Goal: Transaction & Acquisition: Purchase product/service

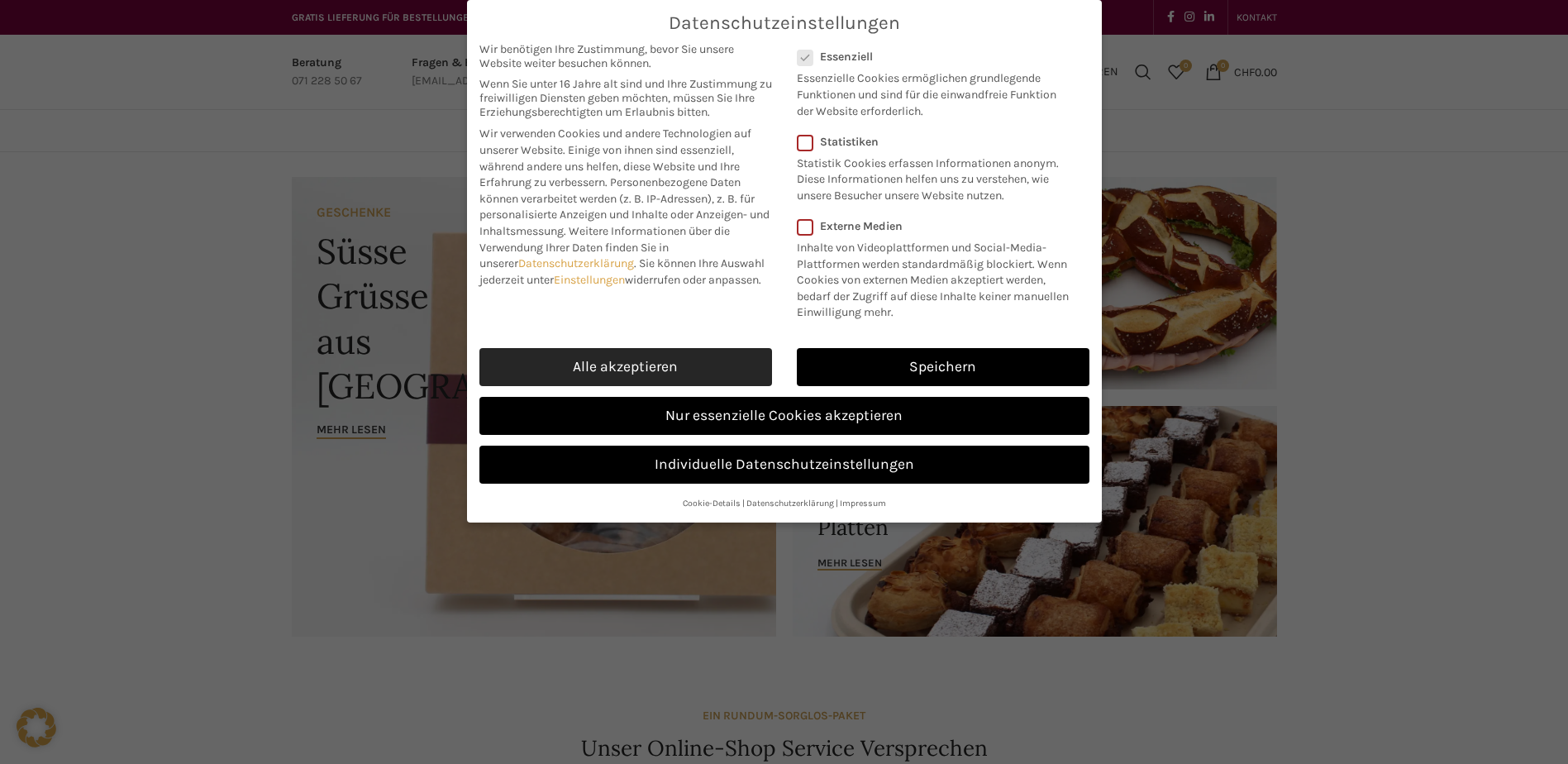
click at [683, 364] on link "Alle akzeptieren" at bounding box center [626, 367] width 293 height 38
checkbox input "true"
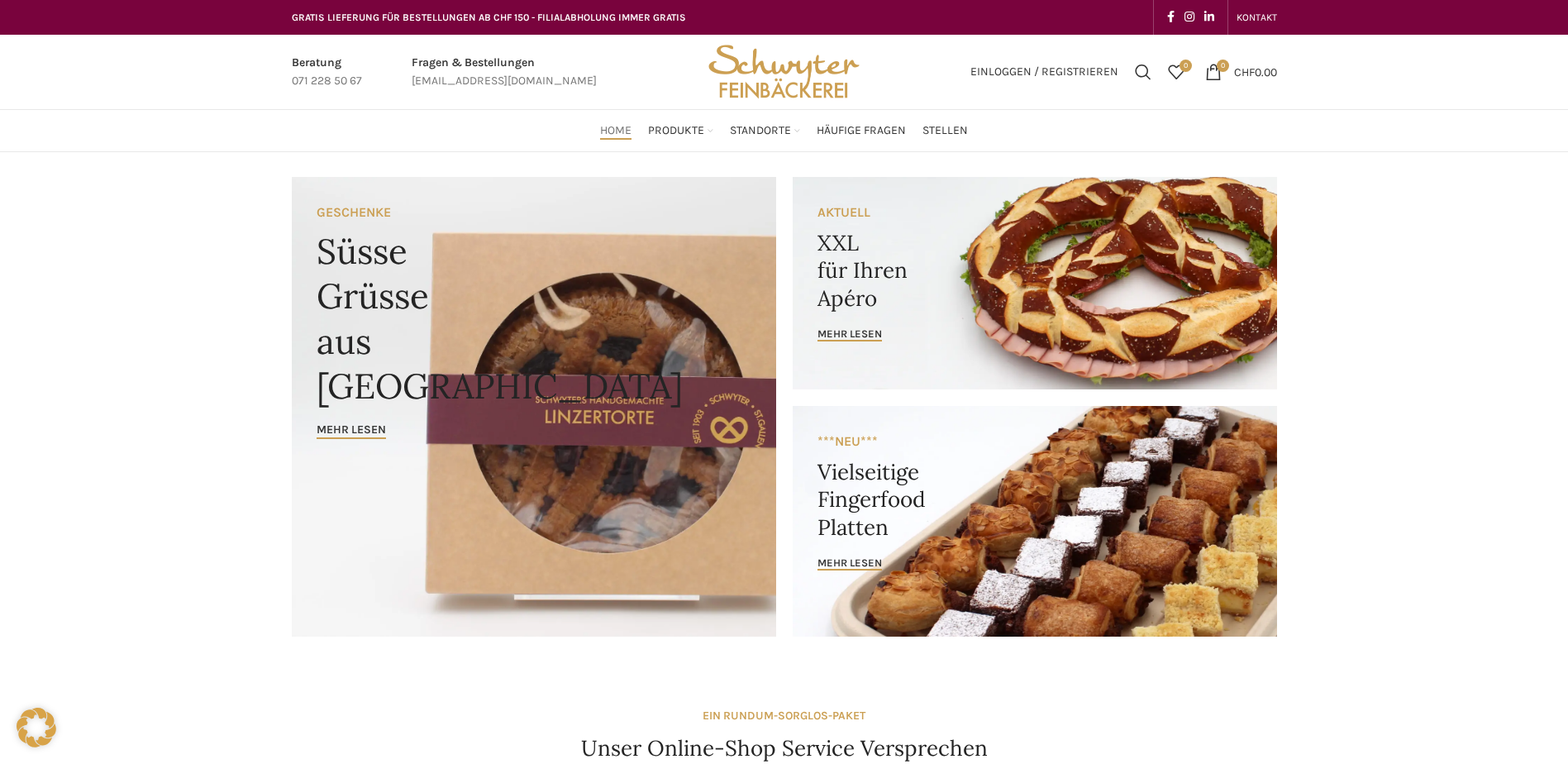
click at [861, 280] on link "Banner link" at bounding box center [1035, 283] width 484 height 213
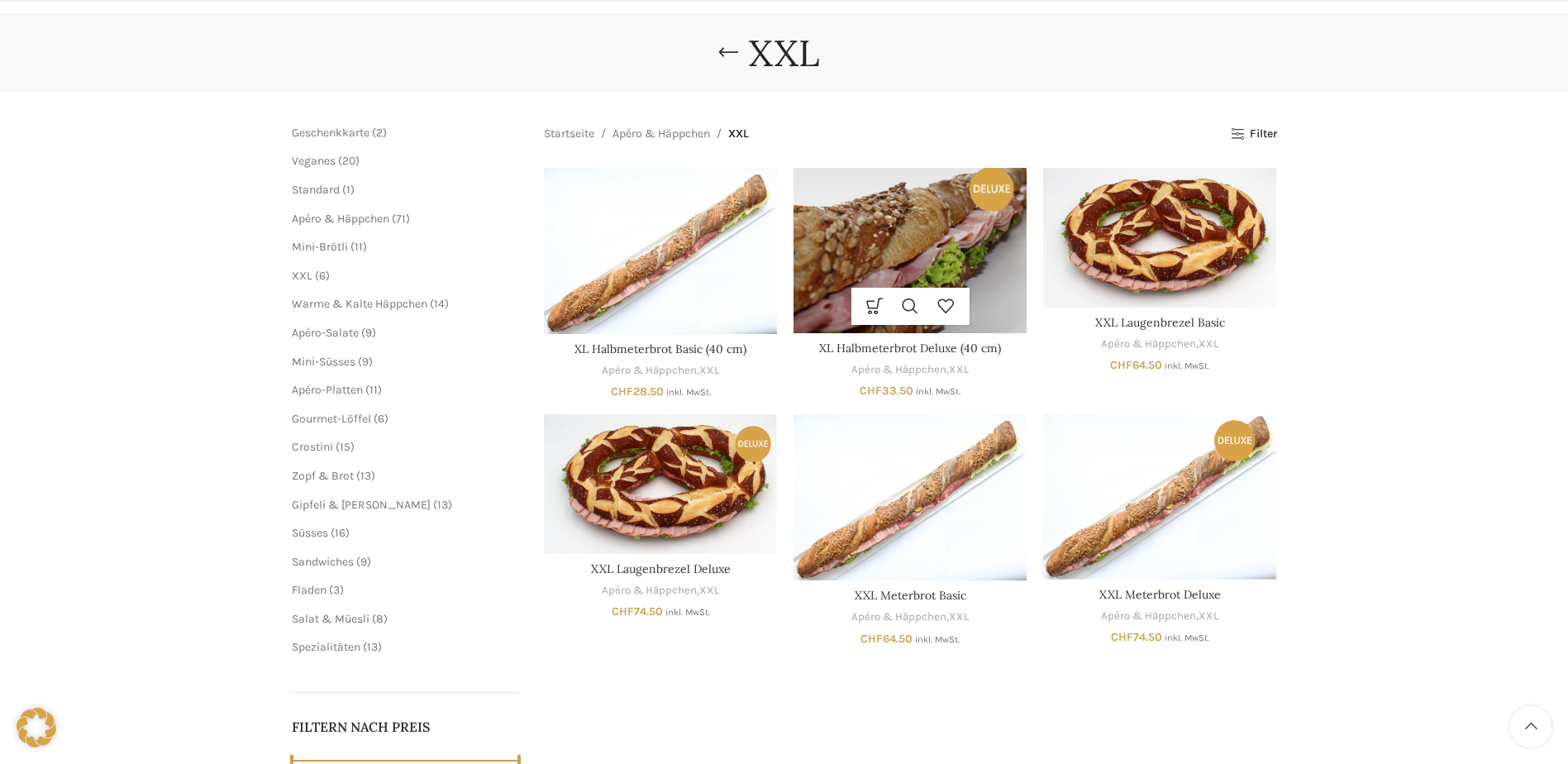
scroll to position [165, 0]
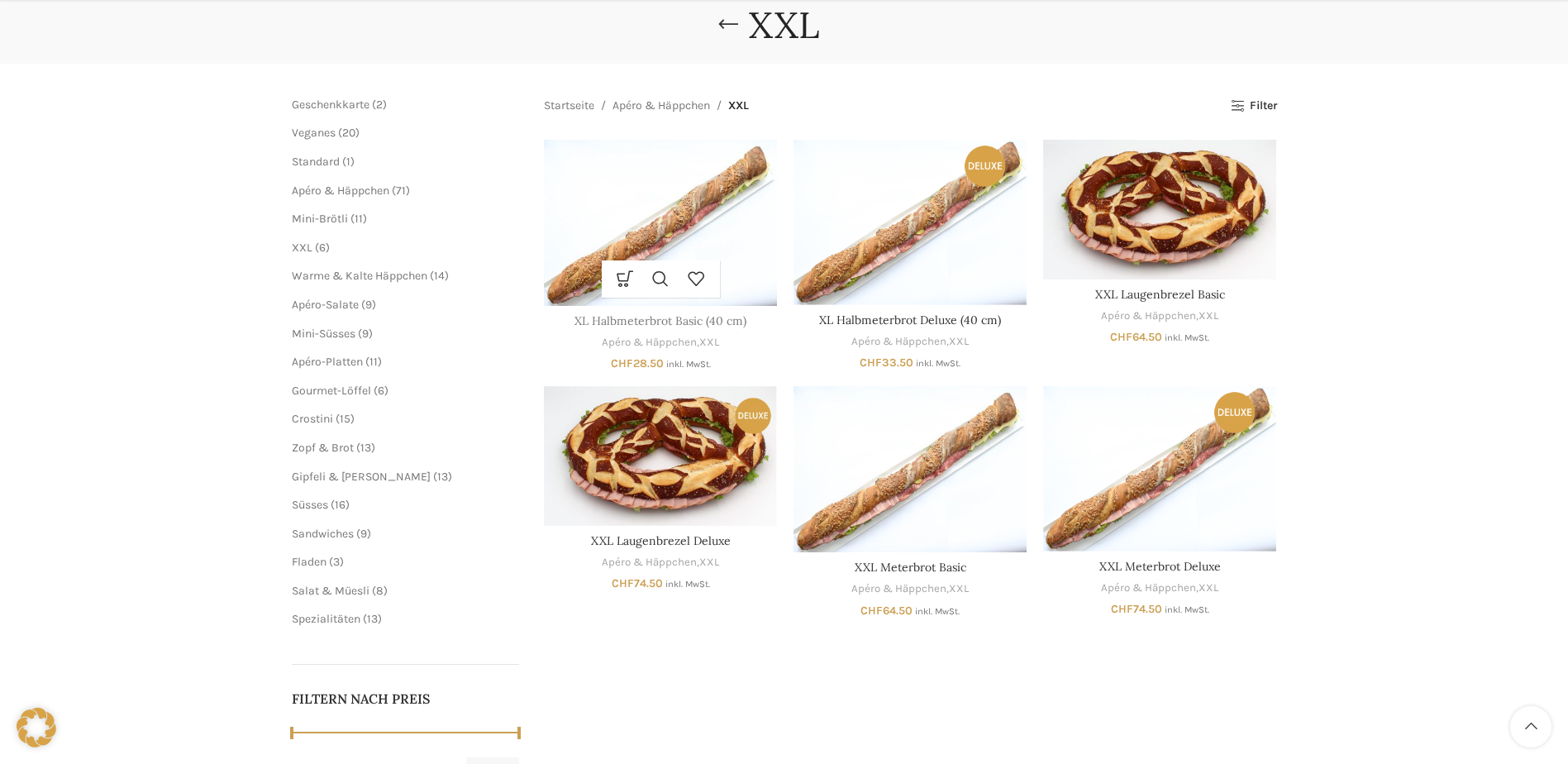
click at [605, 322] on link "XL Halbmeterbrot Basic (40 cm)" at bounding box center [660, 321] width 172 height 15
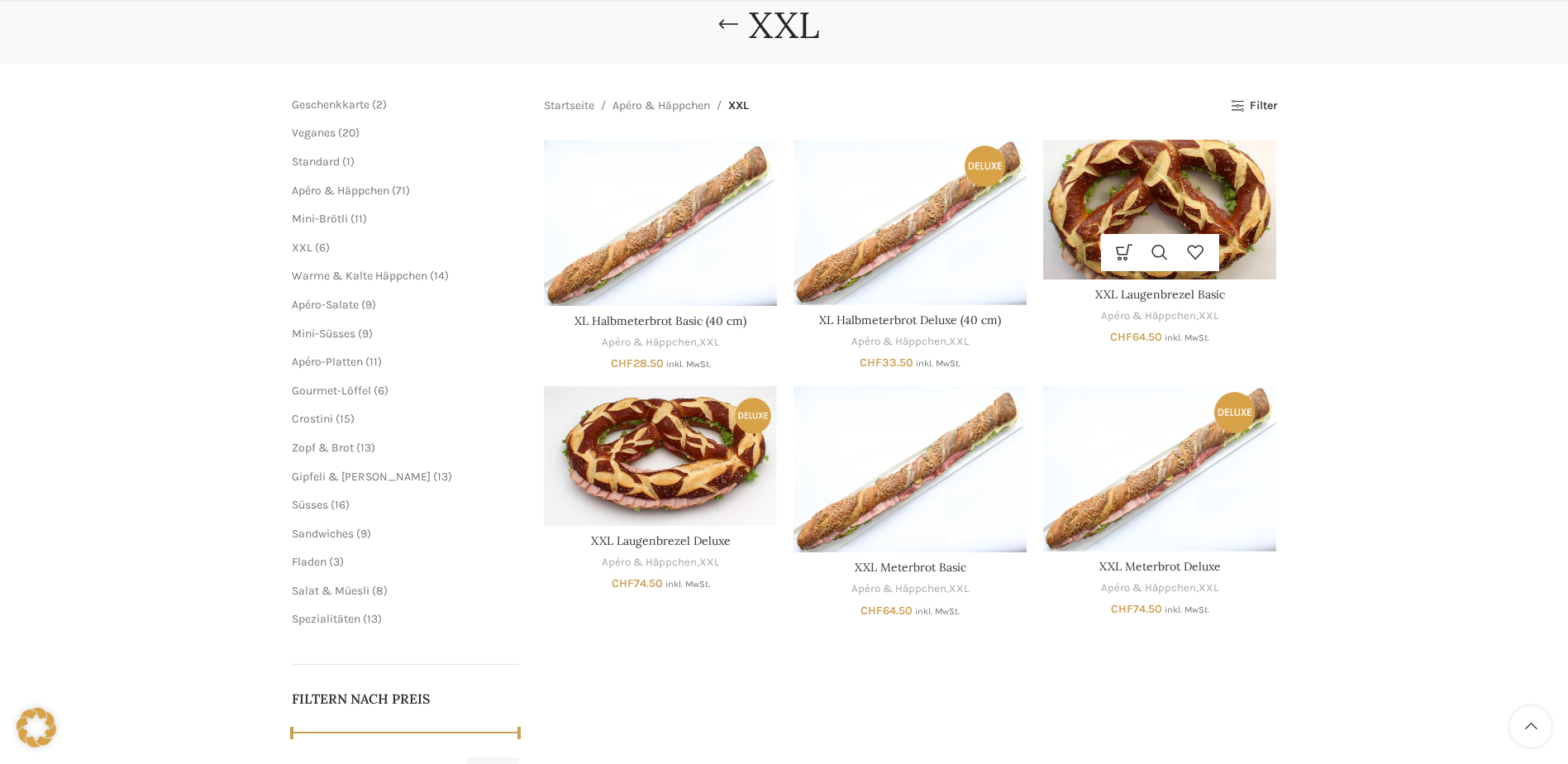
click at [1146, 199] on img "XXL Laugenbrezel Basic" at bounding box center [1159, 209] width 233 height 140
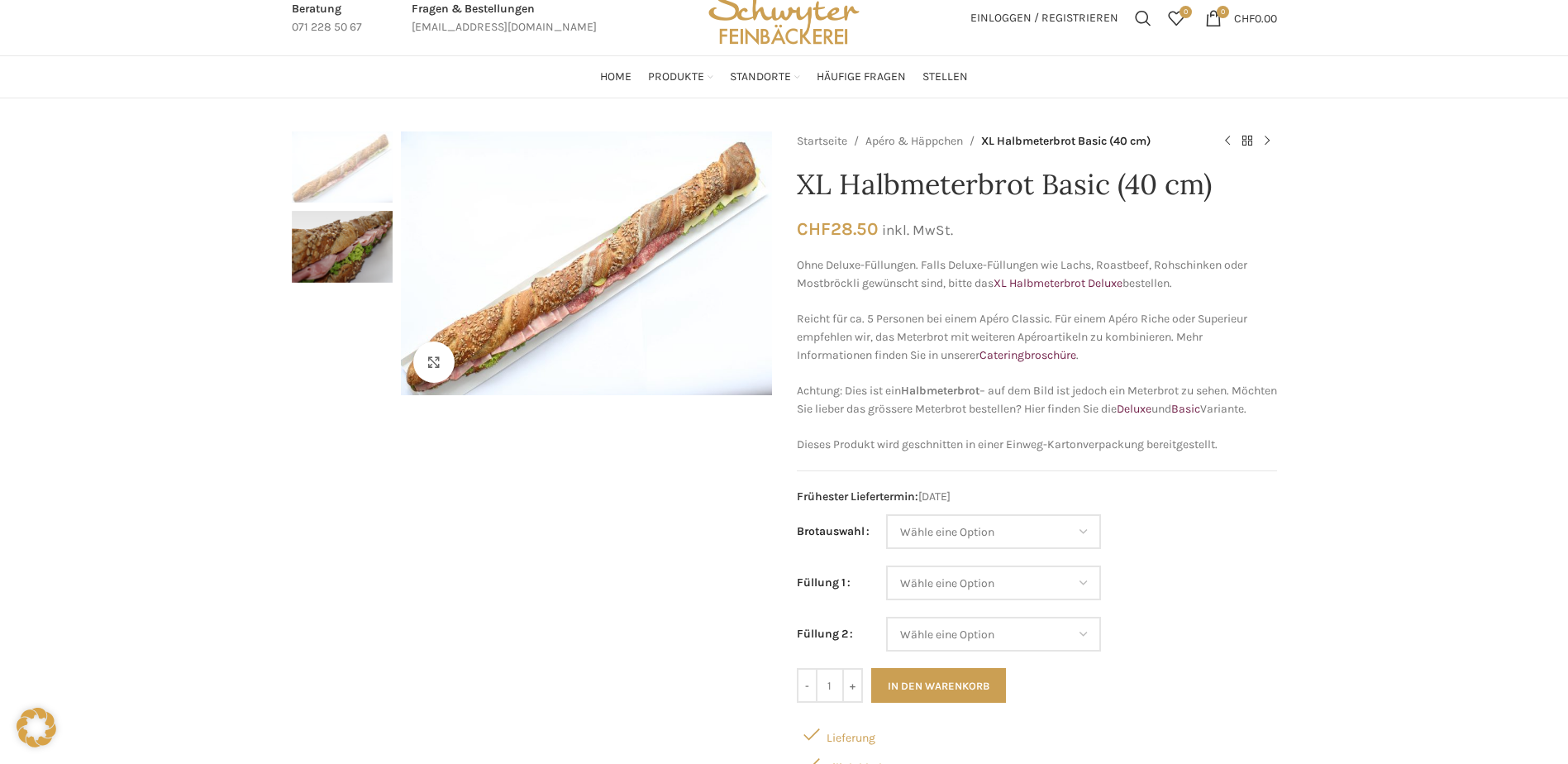
scroll to position [83, 0]
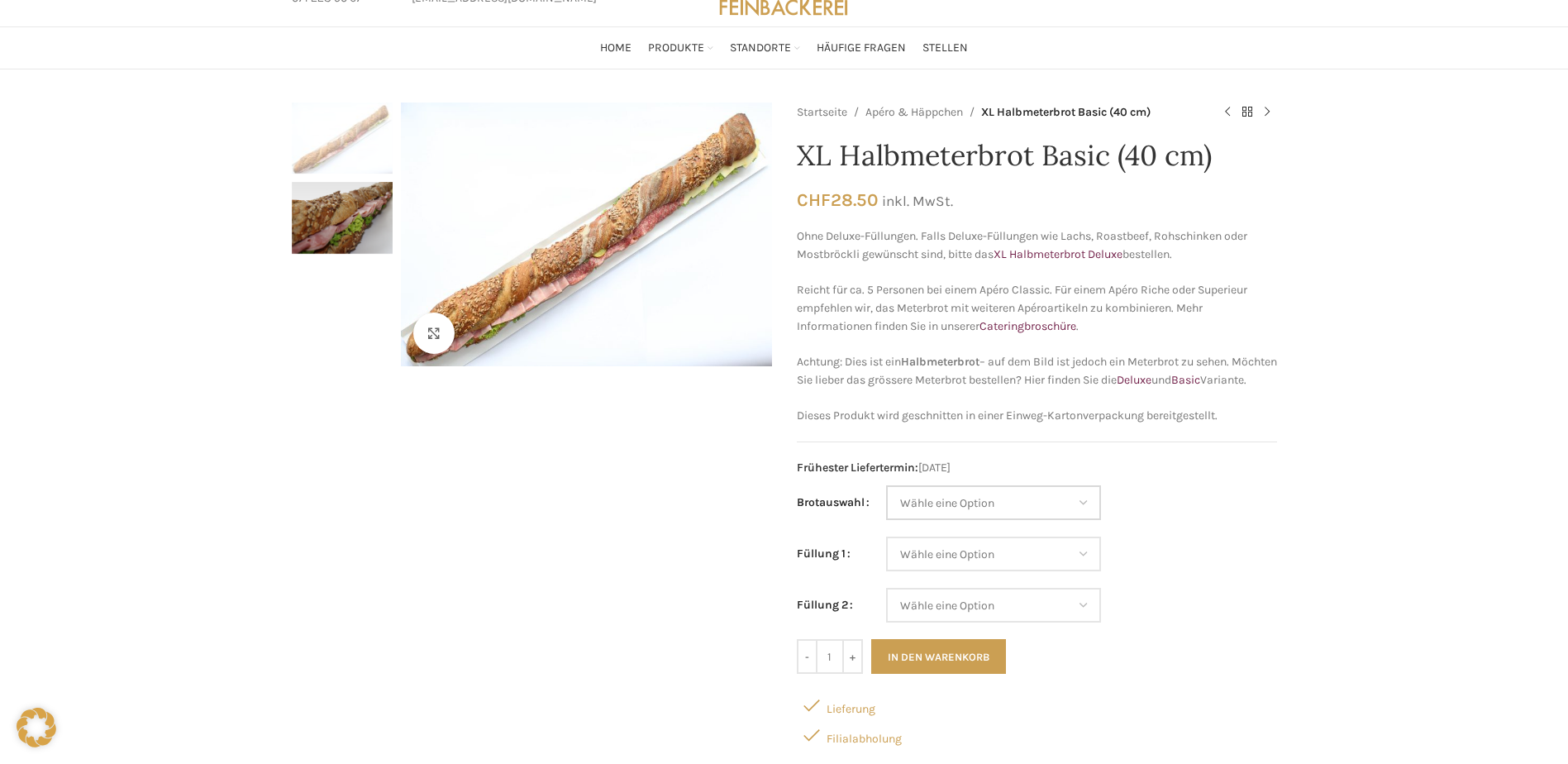
click at [1085, 518] on select "Wähle eine Option Baguette Paillasse dunkel Paillasse knusper (Bild) Laugenbagu…" at bounding box center [993, 502] width 215 height 35
click at [886, 503] on select "Wähle eine Option Baguette Paillasse dunkel Paillasse knusper (Bild) Laugenbagu…" at bounding box center [993, 502] width 215 height 35
click at [1087, 515] on select "Wähle eine Option Baguette Paillasse dunkel Paillasse knusper (Bild) Laugenbagu…" at bounding box center [993, 502] width 215 height 35
click at [886, 503] on select "Wähle eine Option Baguette Paillasse dunkel Paillasse knusper (Bild) Laugenbagu…" at bounding box center [993, 502] width 215 height 35
select select "Paillasse knusper (Bild)"
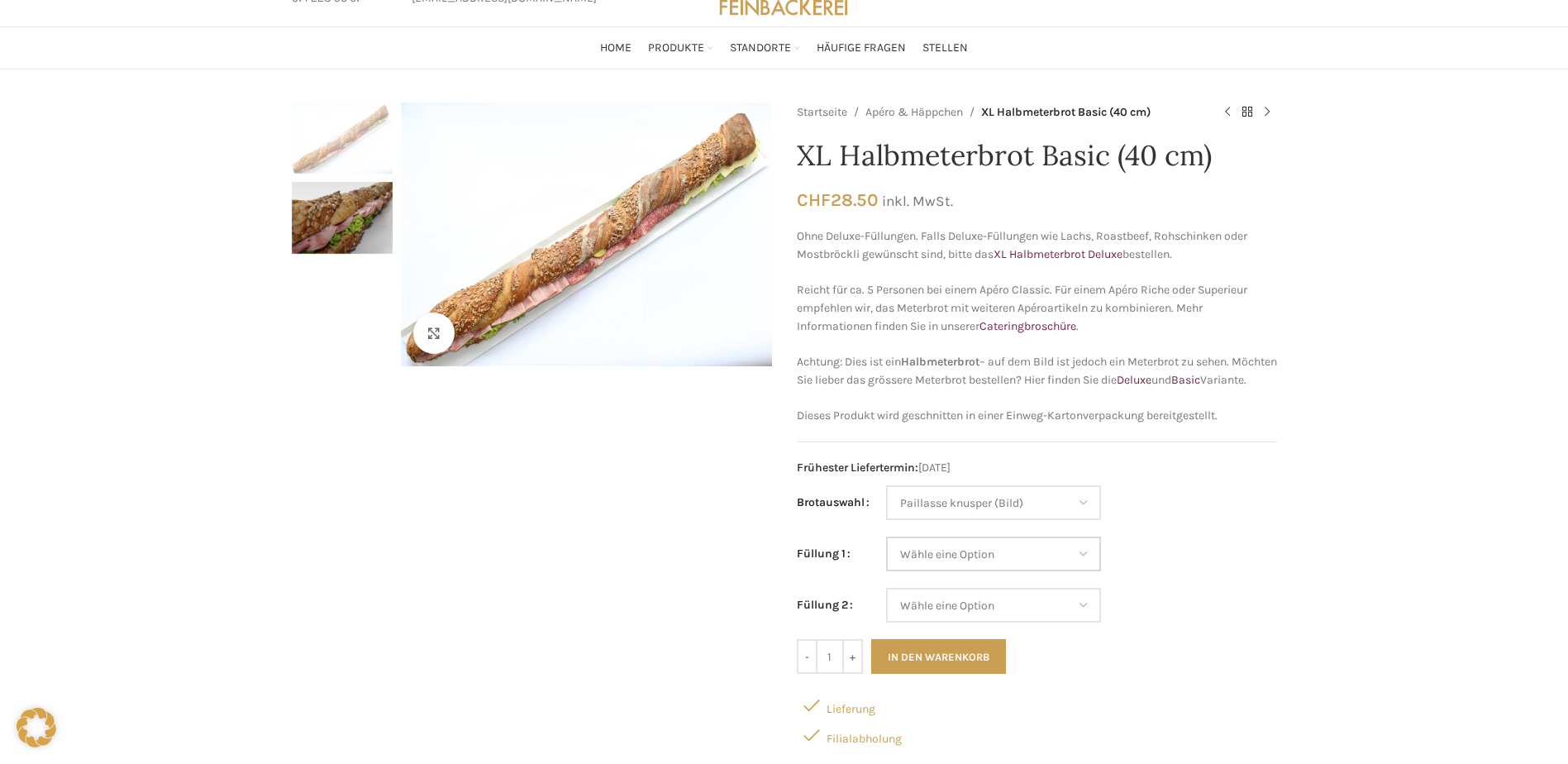
click at [1052, 571] on select "Wähle eine Option Salami Schinken Fleischkäse Trutenschinken Appenzellerkäse Gr…" at bounding box center [993, 553] width 215 height 35
click at [886, 555] on select "Wähle eine Option Salami Schinken Fleischkäse Trutenschinken Appenzellerkäse Gr…" at bounding box center [993, 553] width 215 height 35
click at [1046, 571] on select "Wähle eine Option Salami Schinken Fleischkäse Trutenschinken Appenzellerkäse Gr…" at bounding box center [993, 553] width 215 height 35
select select "Trutenschinken"
click at [886, 555] on select "Wähle eine Option Salami Schinken Fleischkäse Trutenschinken Appenzellerkäse Gr…" at bounding box center [993, 553] width 215 height 35
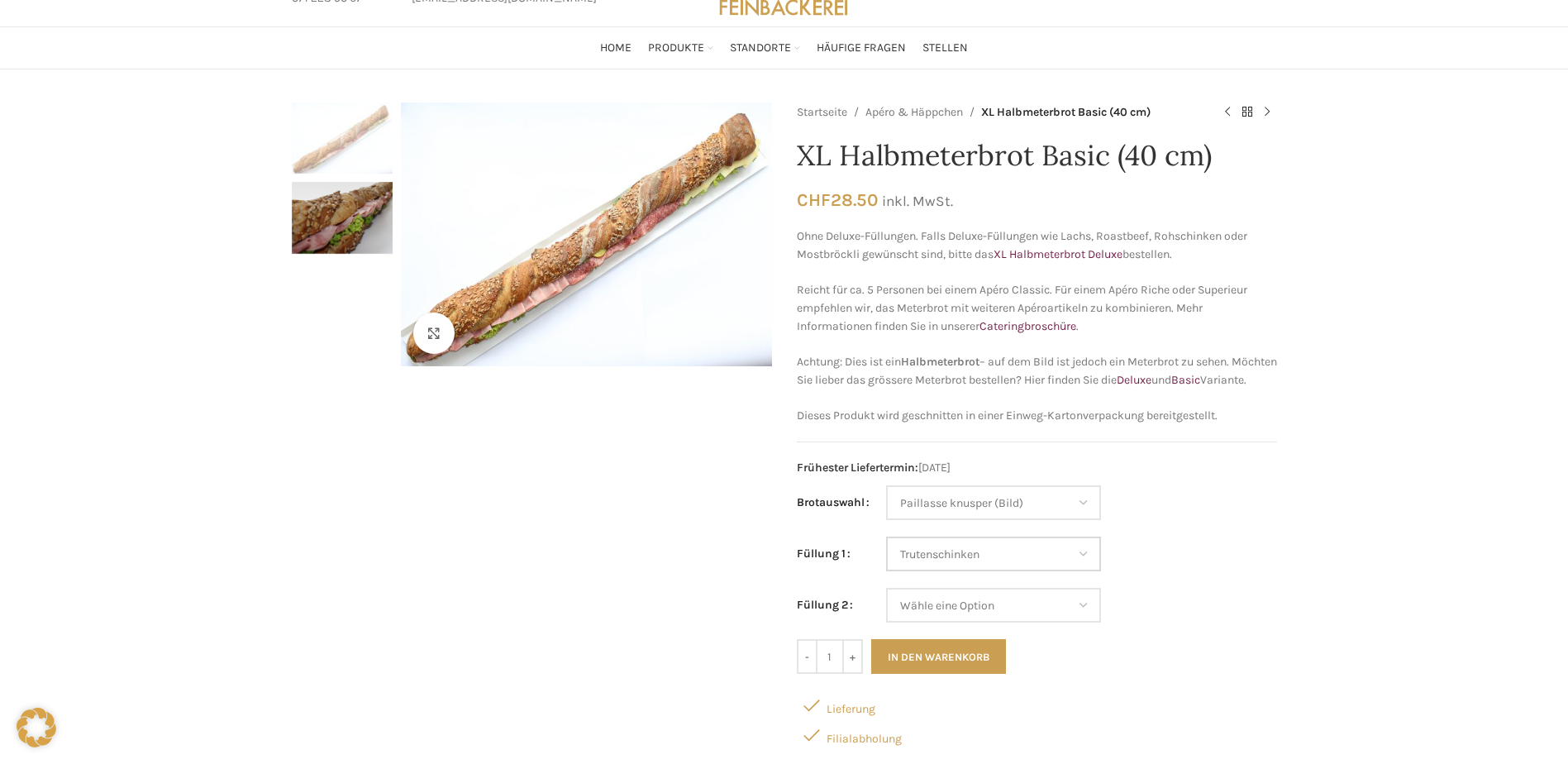
select select "Paillasse knusper (Bild)"
select select "Trutenschinken"
click at [1053, 621] on select "Wähle eine Option Salami Schinken Fleischkäse Trutenschinken Appenzellerkäse Gr…" at bounding box center [993, 605] width 215 height 35
select select "Schinken"
click at [886, 606] on select "Wähle eine Option Salami Schinken Fleischkäse Trutenschinken Appenzellerkäse Gr…" at bounding box center [993, 605] width 215 height 35
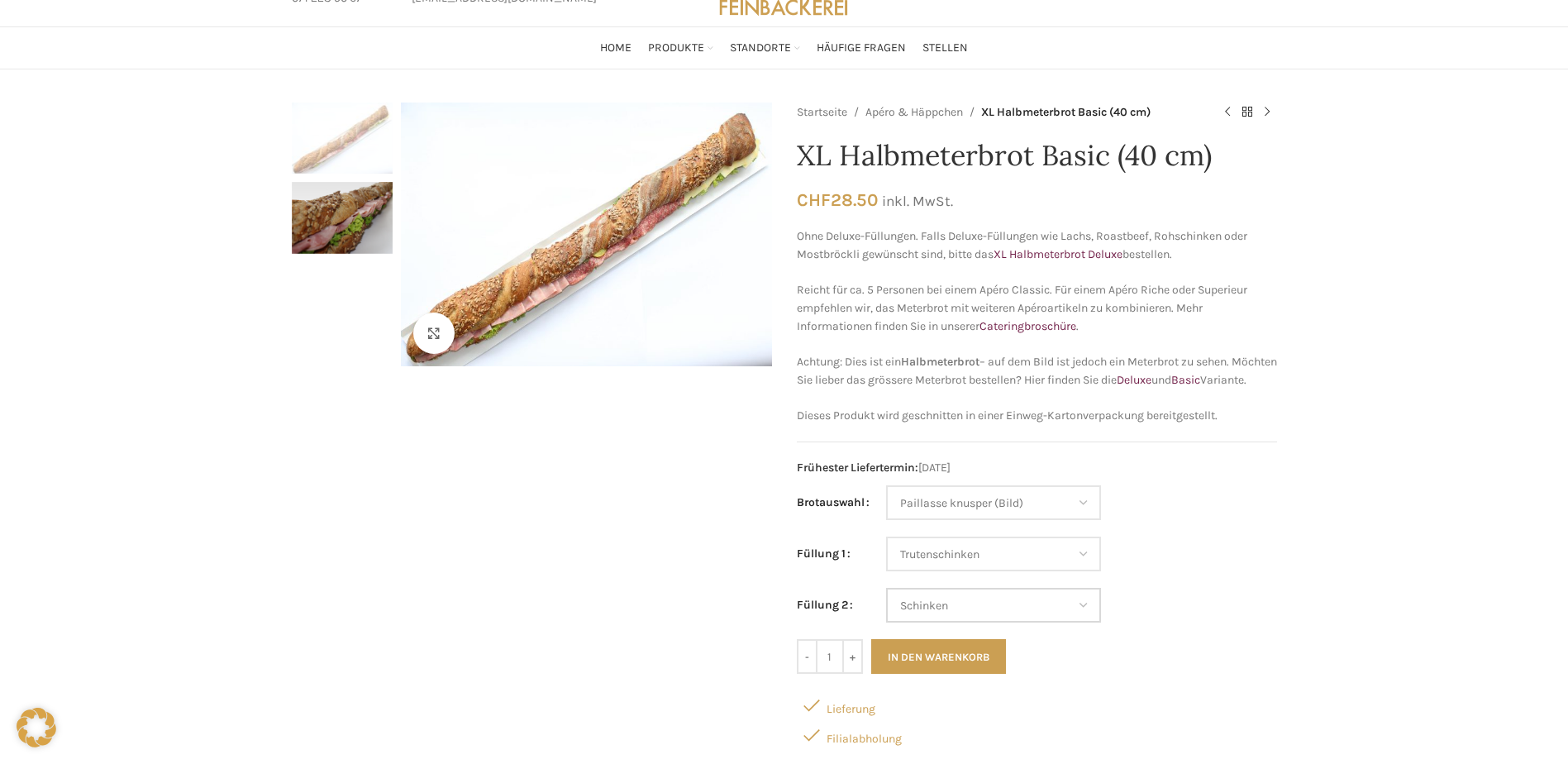
select select "Paillasse knusper (Bild)"
select select "Trutenschinken"
select select "Schinken"
click at [928, 671] on button "In den Warenkorb" at bounding box center [938, 656] width 135 height 35
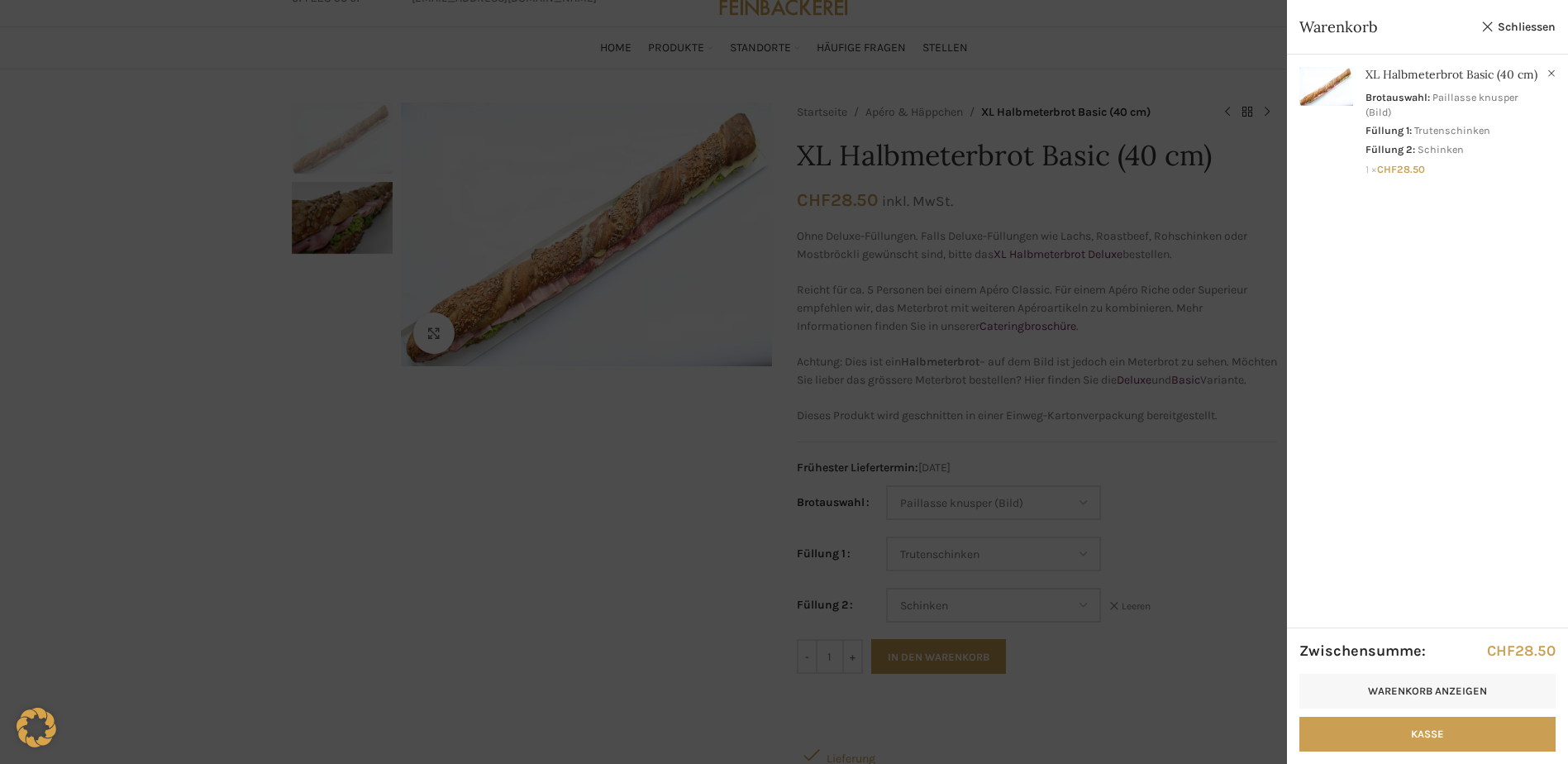
click at [949, 280] on div at bounding box center [784, 382] width 1568 height 764
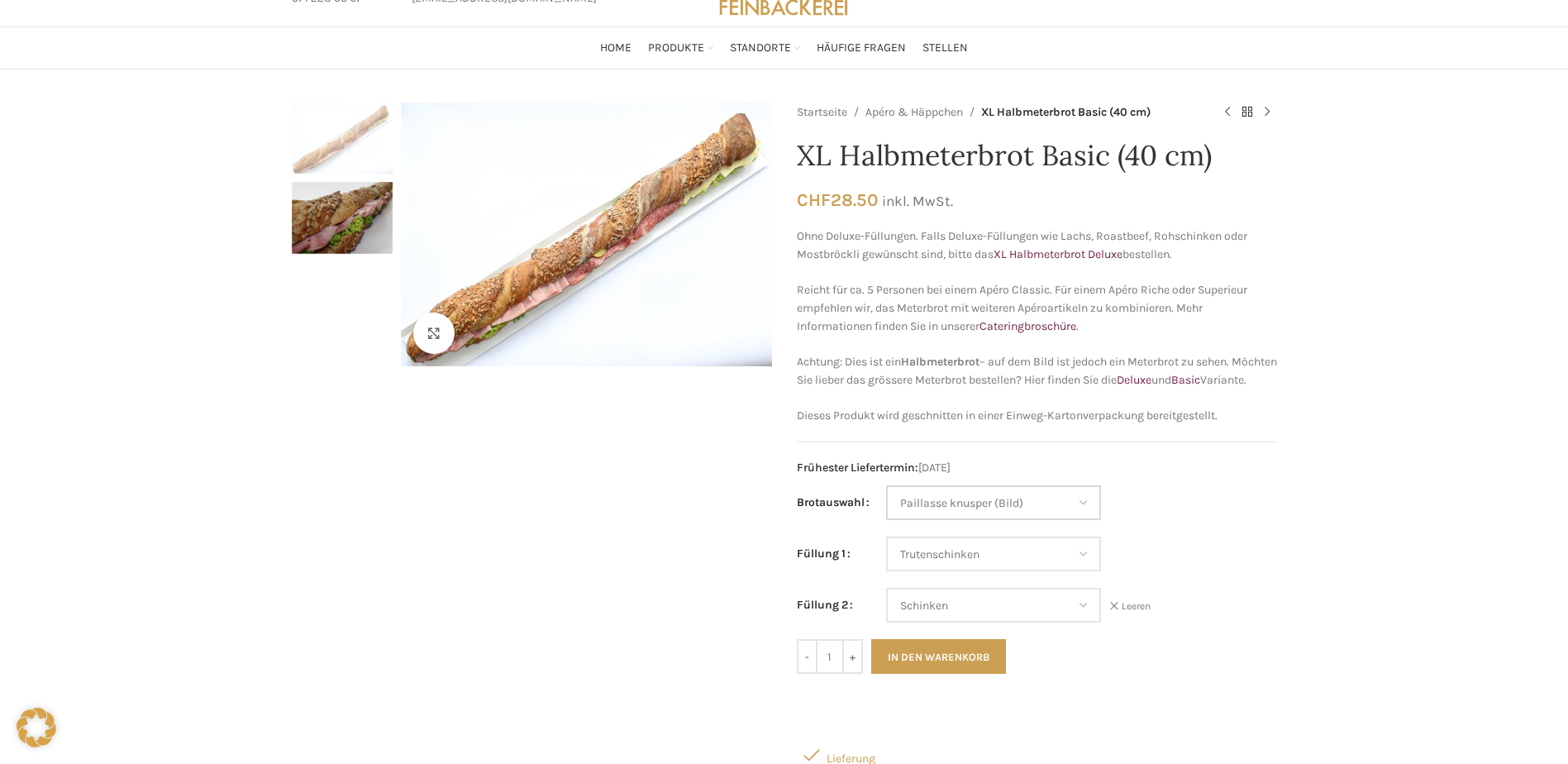
click at [1073, 520] on select "Wähle eine Option Baguette Paillasse dunkel Paillasse knusper (Bild) Laugenbagu…" at bounding box center [993, 502] width 215 height 35
select select "Laugenbaguette"
click at [886, 503] on select "Wähle eine Option Baguette Paillasse dunkel Paillasse knusper (Bild) Laugenbagu…" at bounding box center [993, 502] width 215 height 35
select select "Trutenschinken"
select select "Schinken"
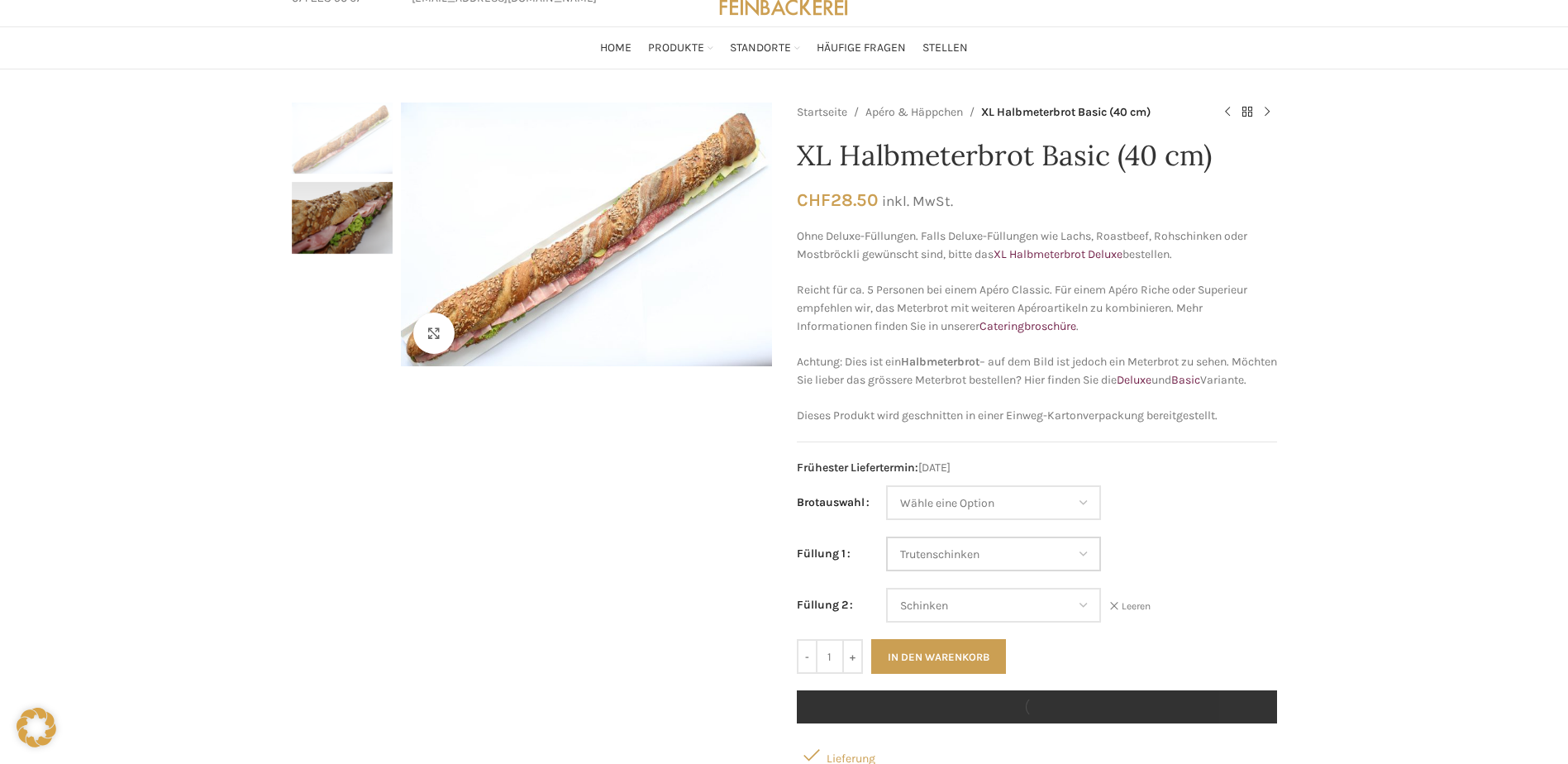
click at [1056, 571] on select "Wähle eine Option Salami Schinken Fleischkäse Trutenschinken Appenzellerkäse Gr…" at bounding box center [993, 553] width 215 height 35
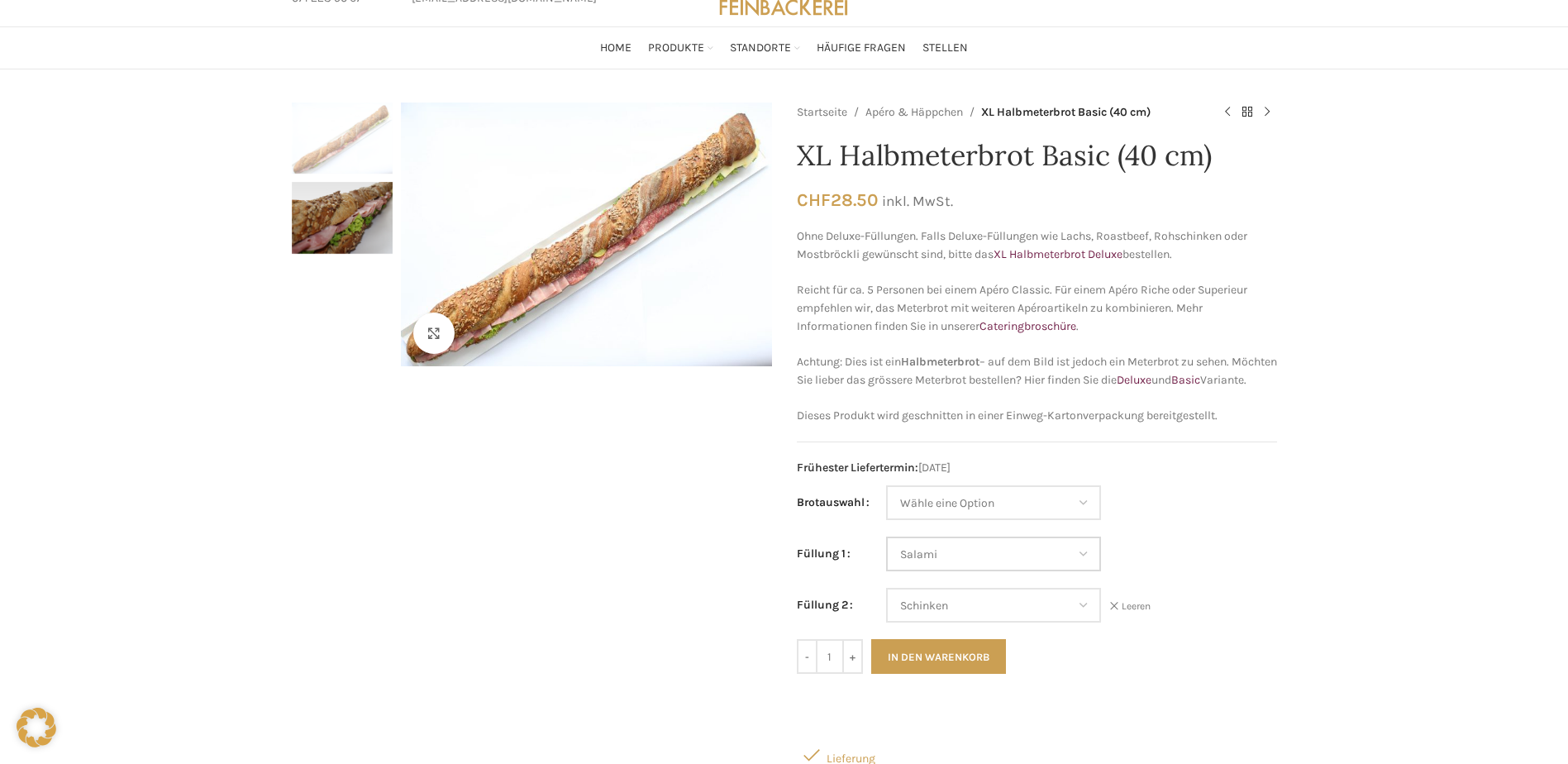
click at [886, 555] on select "Wähle eine Option Salami Schinken Fleischkäse Trutenschinken Appenzellerkäse Gr…" at bounding box center [993, 553] width 215 height 35
select select "Salami"
click at [1032, 623] on select "Wähle eine Option Salami Schinken Fleischkäse Trutenschinken Appenzellerkäse Gr…" at bounding box center [993, 605] width 215 height 35
select select "Fleischkäse"
click at [886, 606] on select "Wähle eine Option Salami Schinken Fleischkäse Trutenschinken Appenzellerkäse Gr…" at bounding box center [993, 605] width 215 height 35
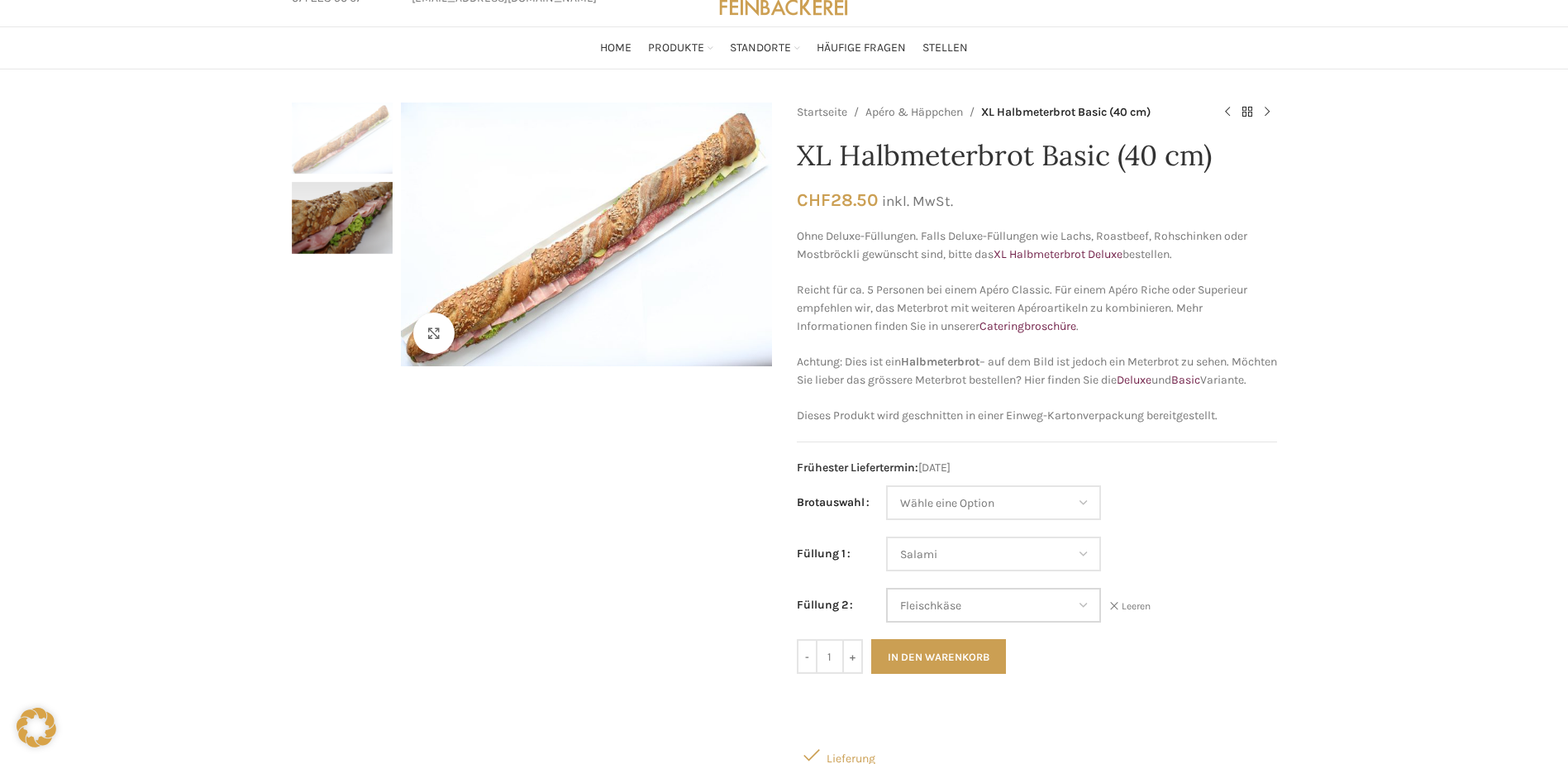
select select "Salami"
select select "Fleischkäse"
click at [930, 673] on button "In den Warenkorb" at bounding box center [938, 656] width 135 height 35
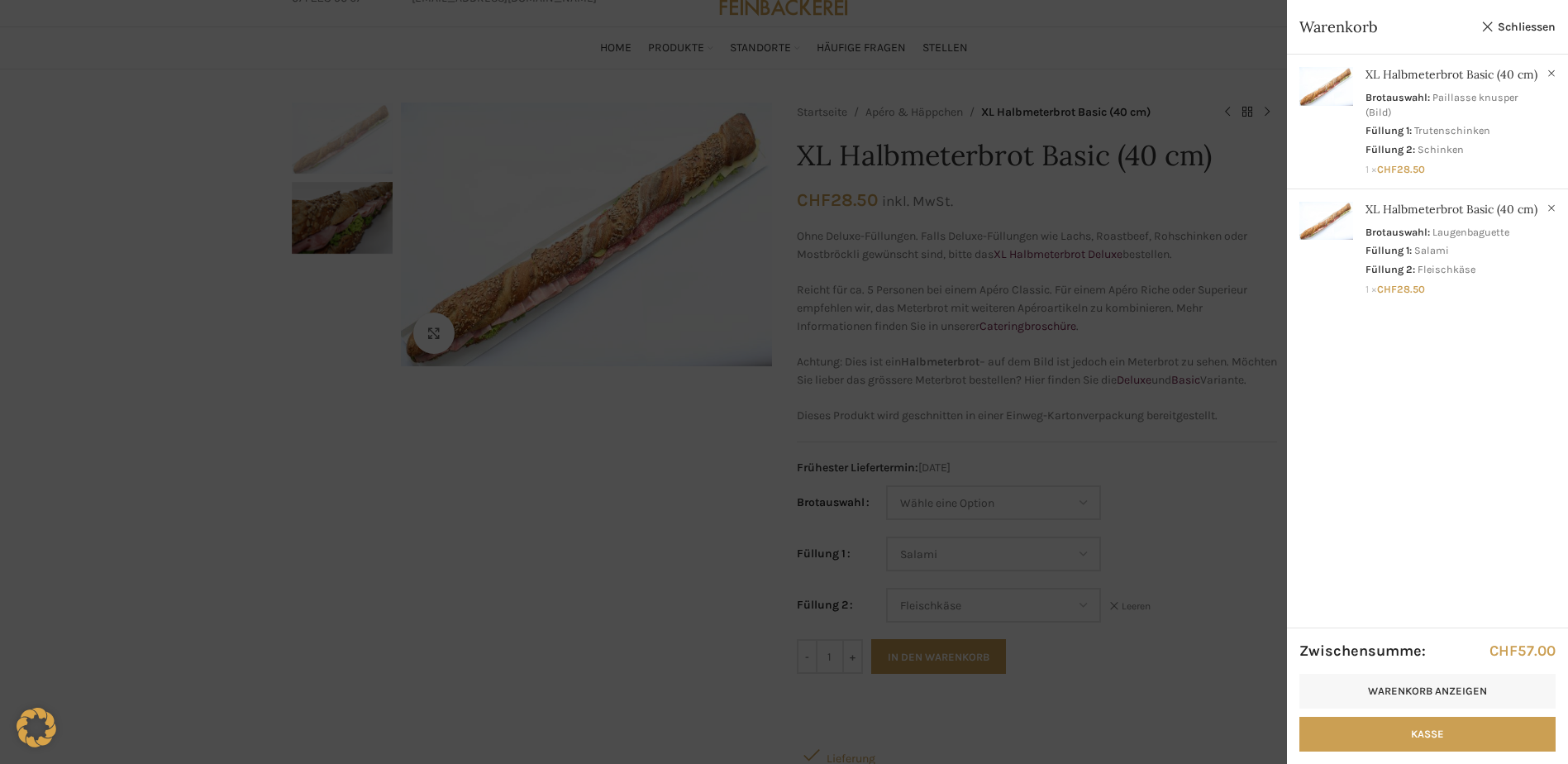
click at [1083, 315] on div at bounding box center [784, 382] width 1568 height 764
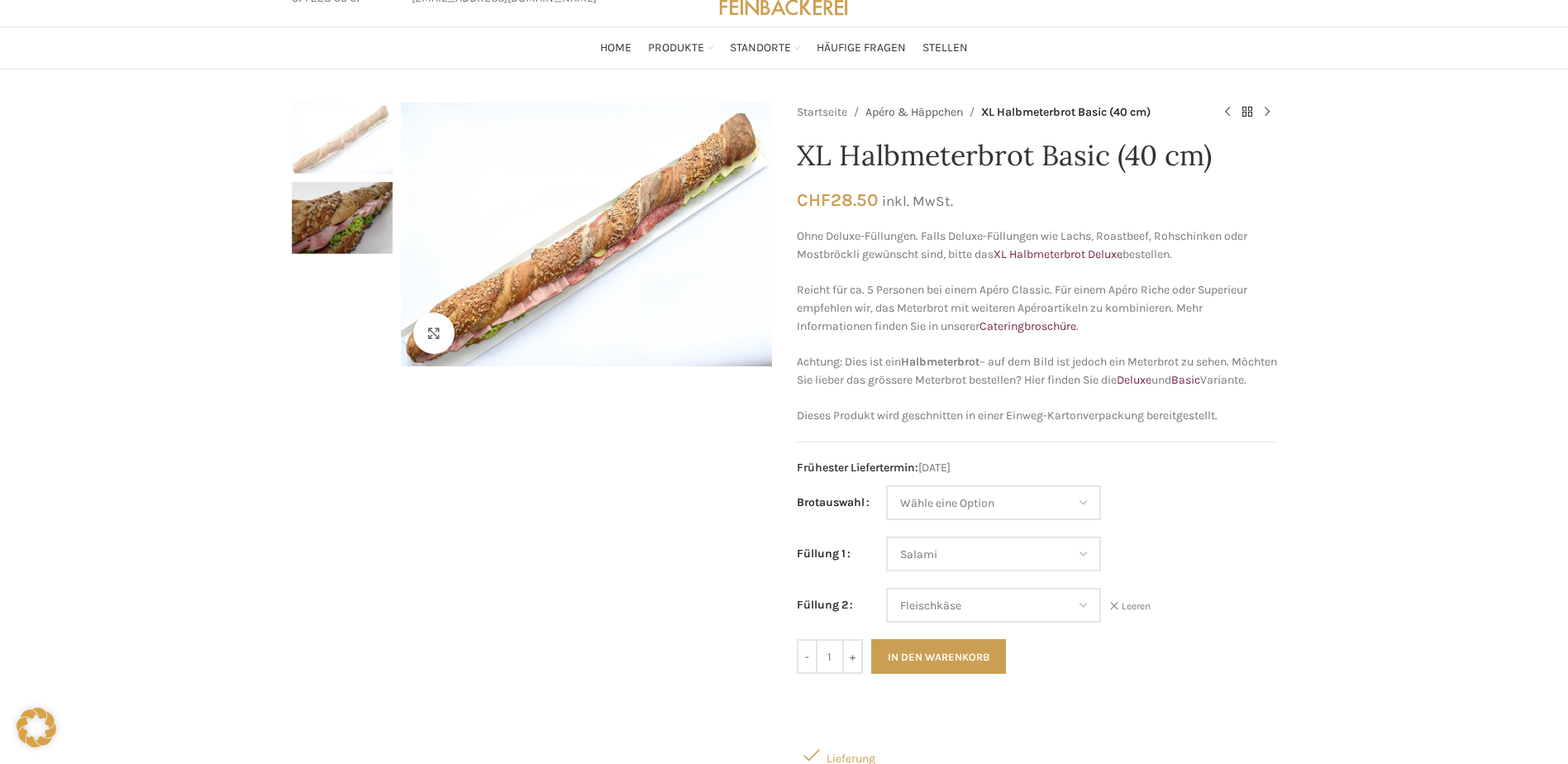
click at [931, 107] on link "Apéro & Häppchen" at bounding box center [914, 112] width 97 height 18
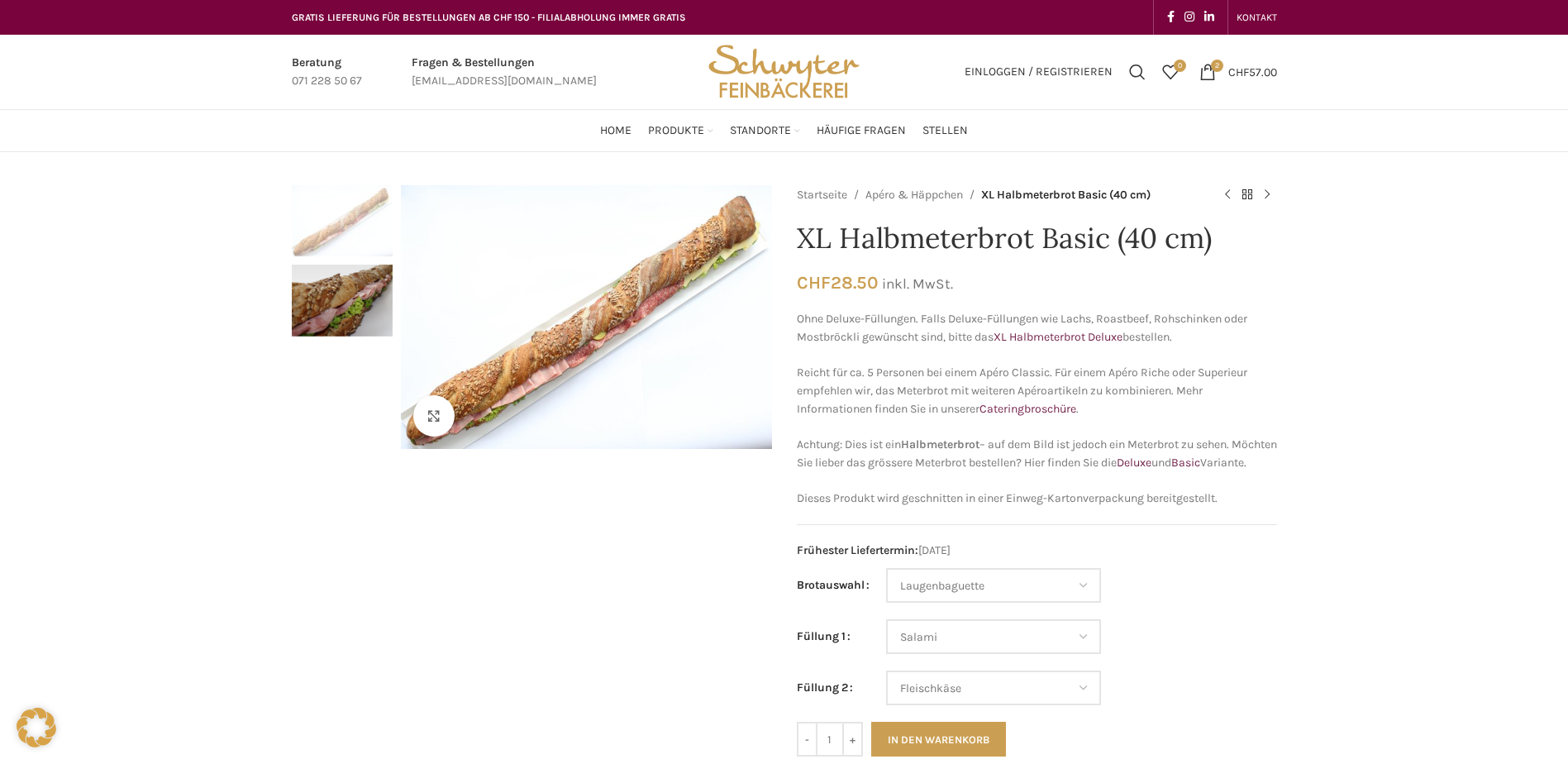
select select "Laugenbaguette"
select select "Salami"
select select "Fleischkäse"
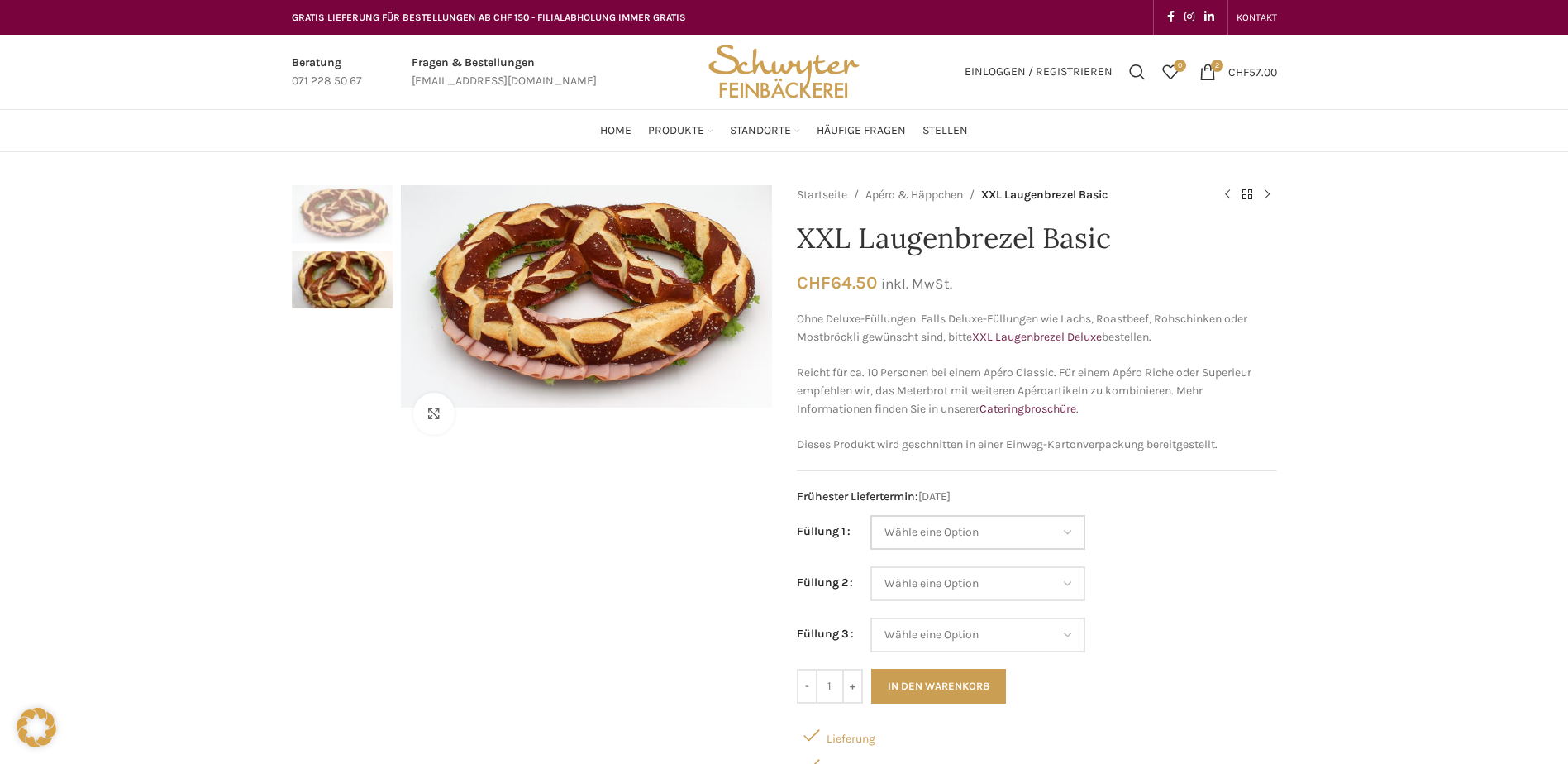
click at [1029, 528] on select "Wähle eine Option Salami Schinken Fleischkäse Trutenschinken Appenzellerkäse Gr…" at bounding box center [978, 532] width 215 height 35
select select "Tomaten-Mozzarella"
click at [870, 515] on select "Wähle eine Option Salami Schinken Fleischkäse Trutenschinken Appenzellerkäse Gr…" at bounding box center [978, 532] width 215 height 35
click at [1050, 581] on select "Wähle eine Option Salami Schinken Fleischkäse Trutenschinken Appenzellerkäse Gr…" at bounding box center [978, 584] width 215 height 35
click at [870, 567] on select "Wähle eine Option Salami Schinken Fleischkäse Trutenschinken Appenzellerkäse Gr…" at bounding box center [978, 584] width 215 height 35
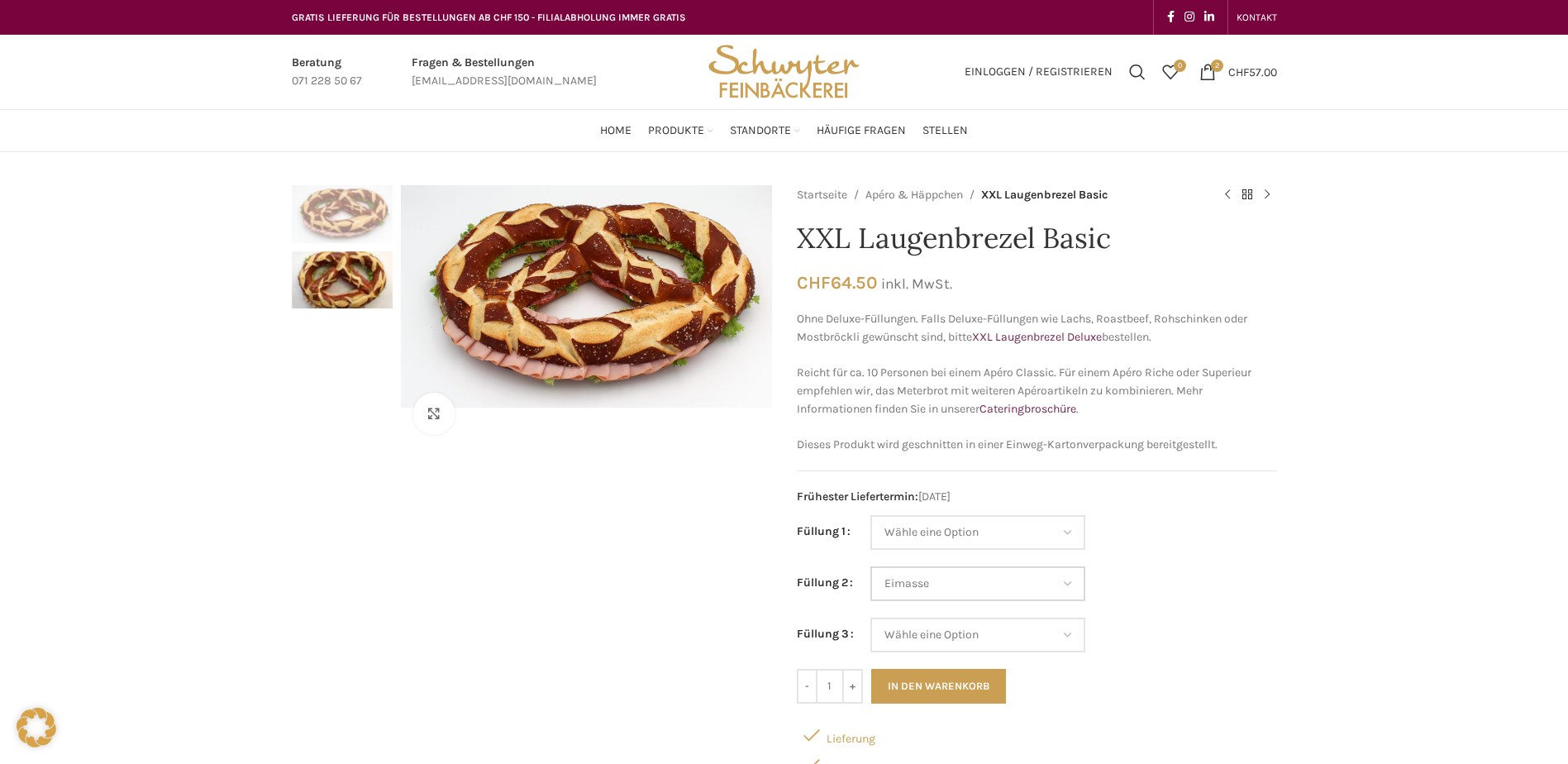
select select "Eimasse"
click at [1047, 634] on select "Wähle eine Option Salami Schinken Fleischkäse Trutenschinken Appenzellerkäse Gr…" at bounding box center [978, 634] width 215 height 35
select select "Schinken"
click at [870, 617] on select "Wähle eine Option Salami Schinken Fleischkäse Trutenschinken Appenzellerkäse Gr…" at bounding box center [978, 634] width 215 height 35
select select "Eimasse"
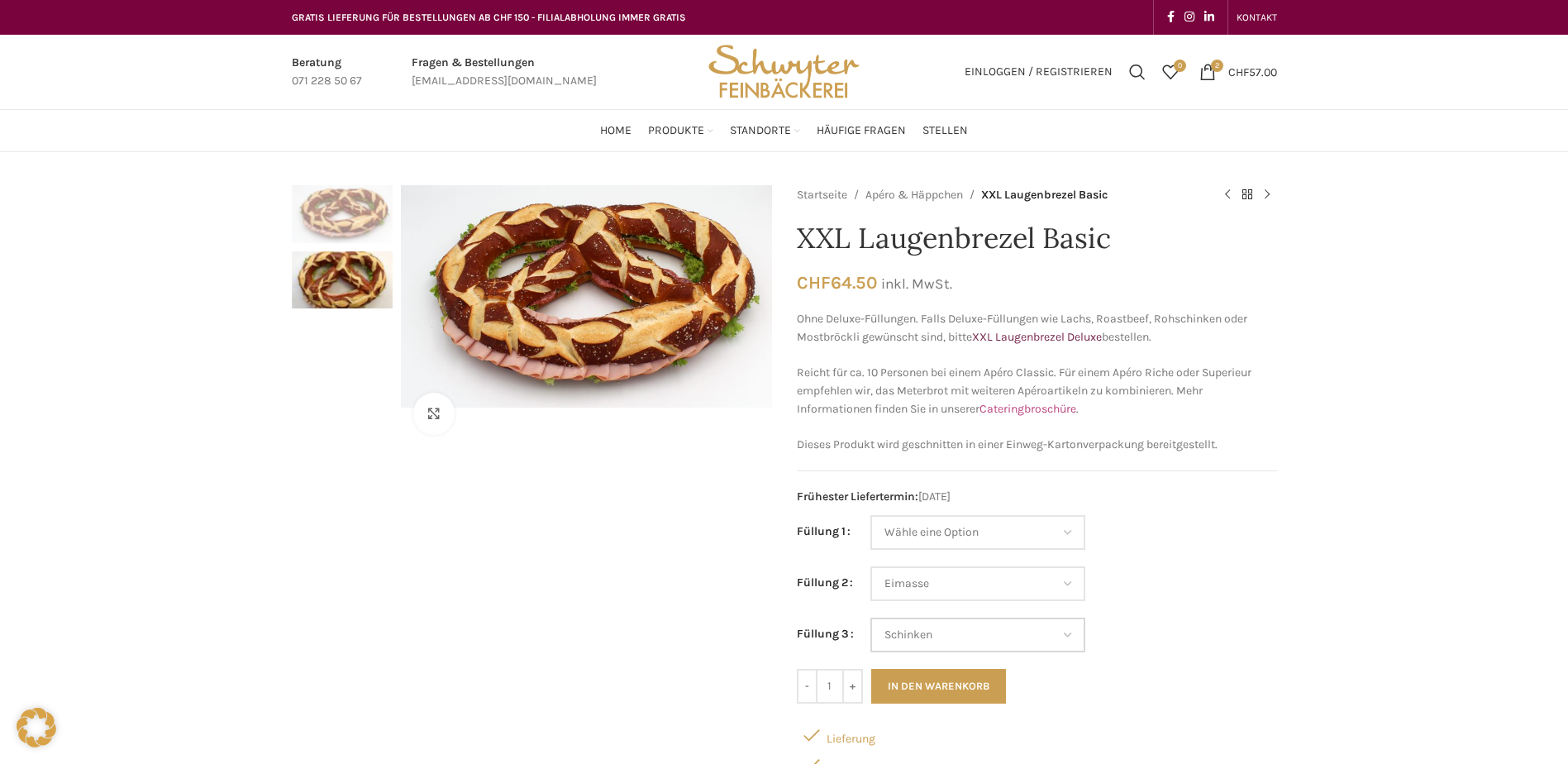
select select "Schinken"
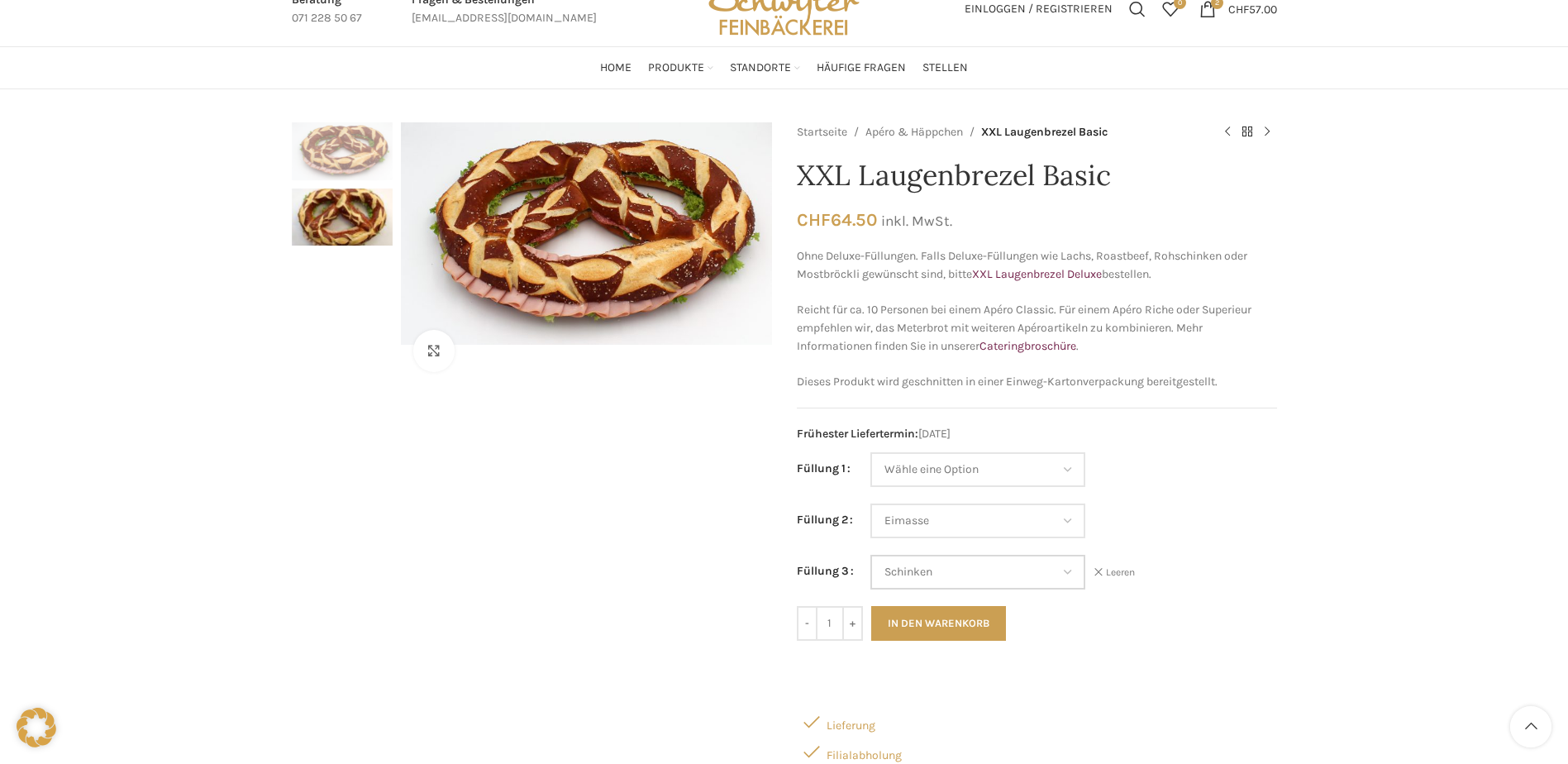
scroll to position [165, 0]
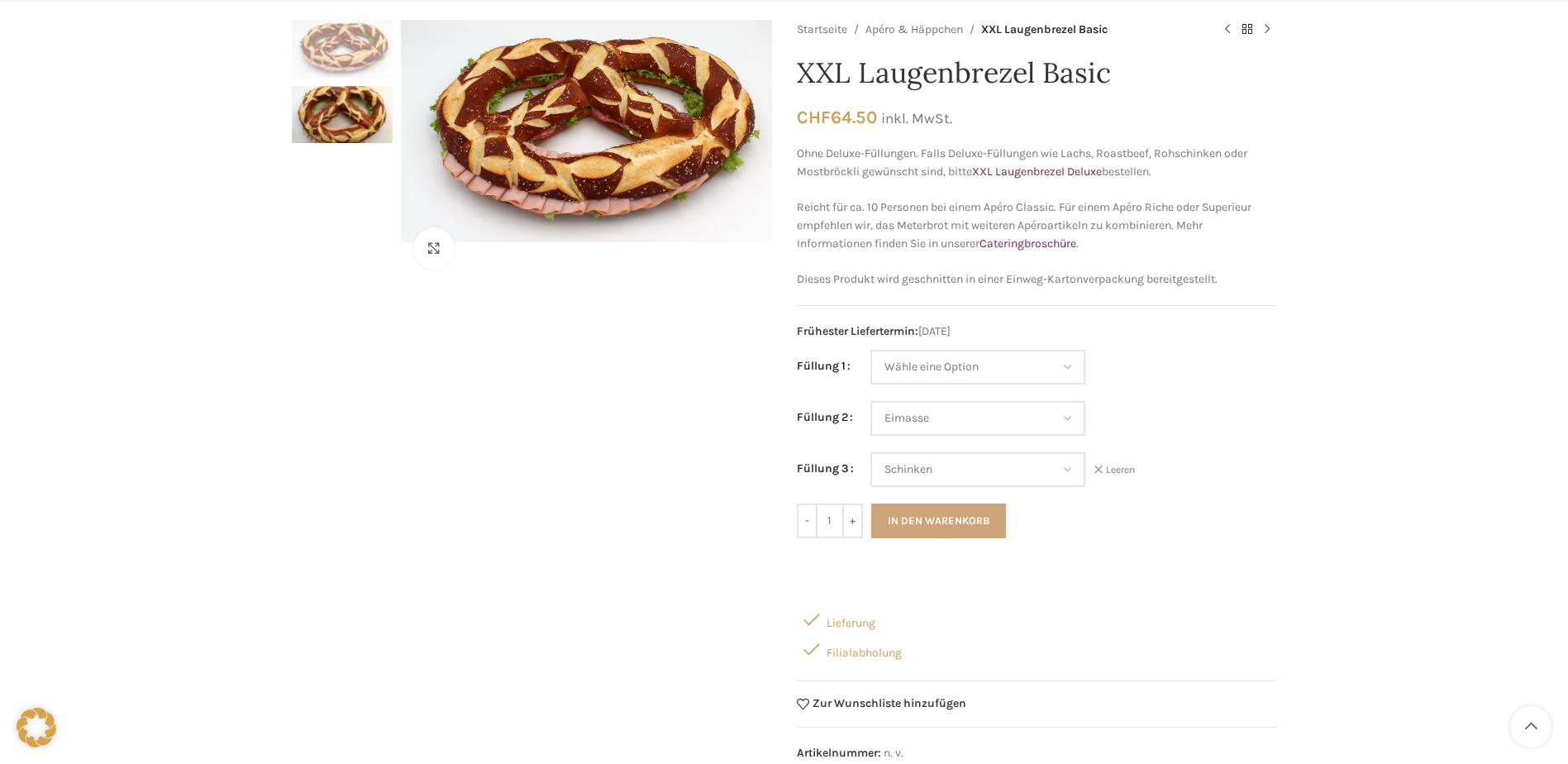
click at [975, 514] on button "In den Warenkorb" at bounding box center [938, 520] width 135 height 35
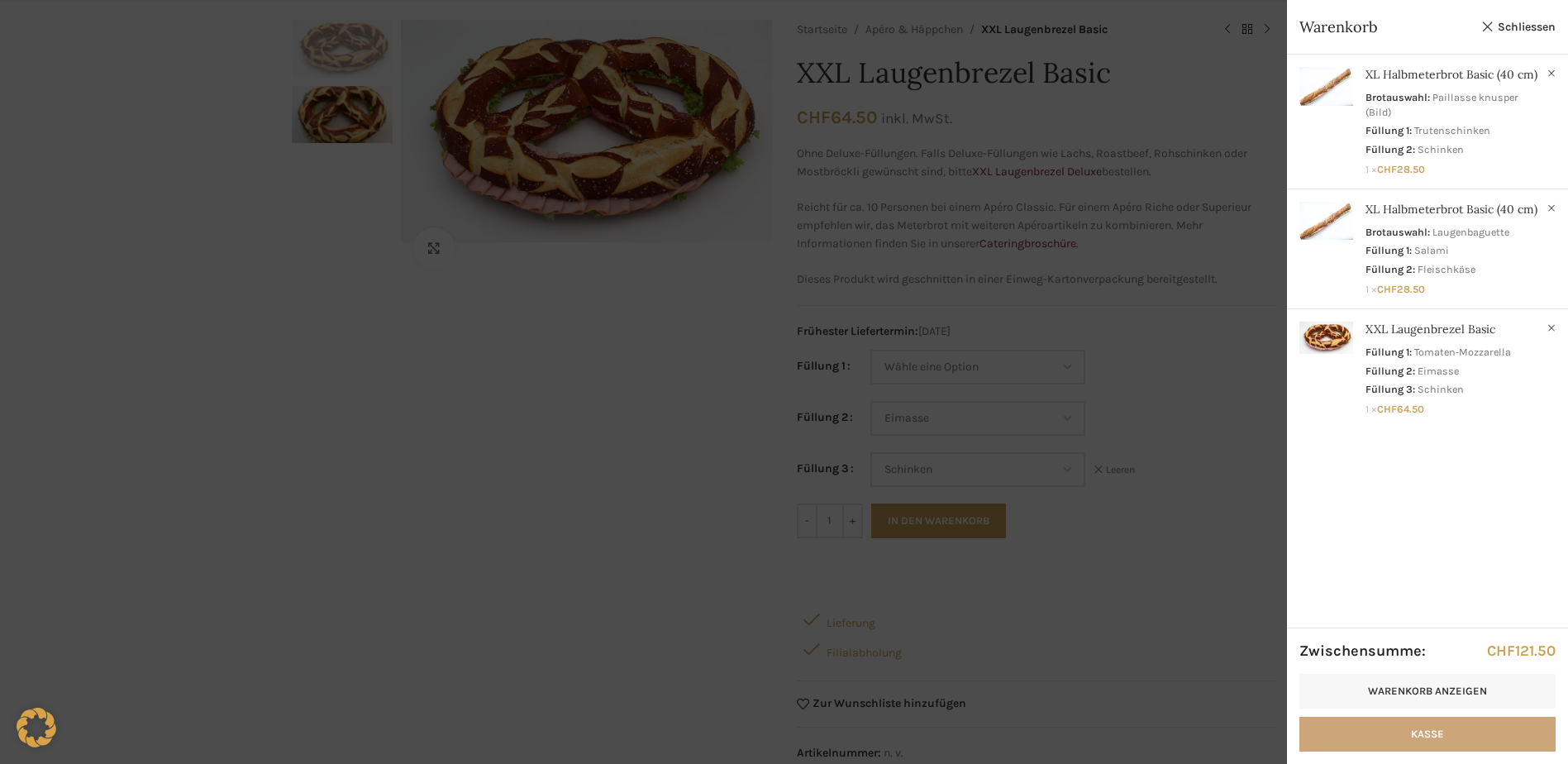
click at [1370, 733] on link "Kasse" at bounding box center [1427, 734] width 257 height 35
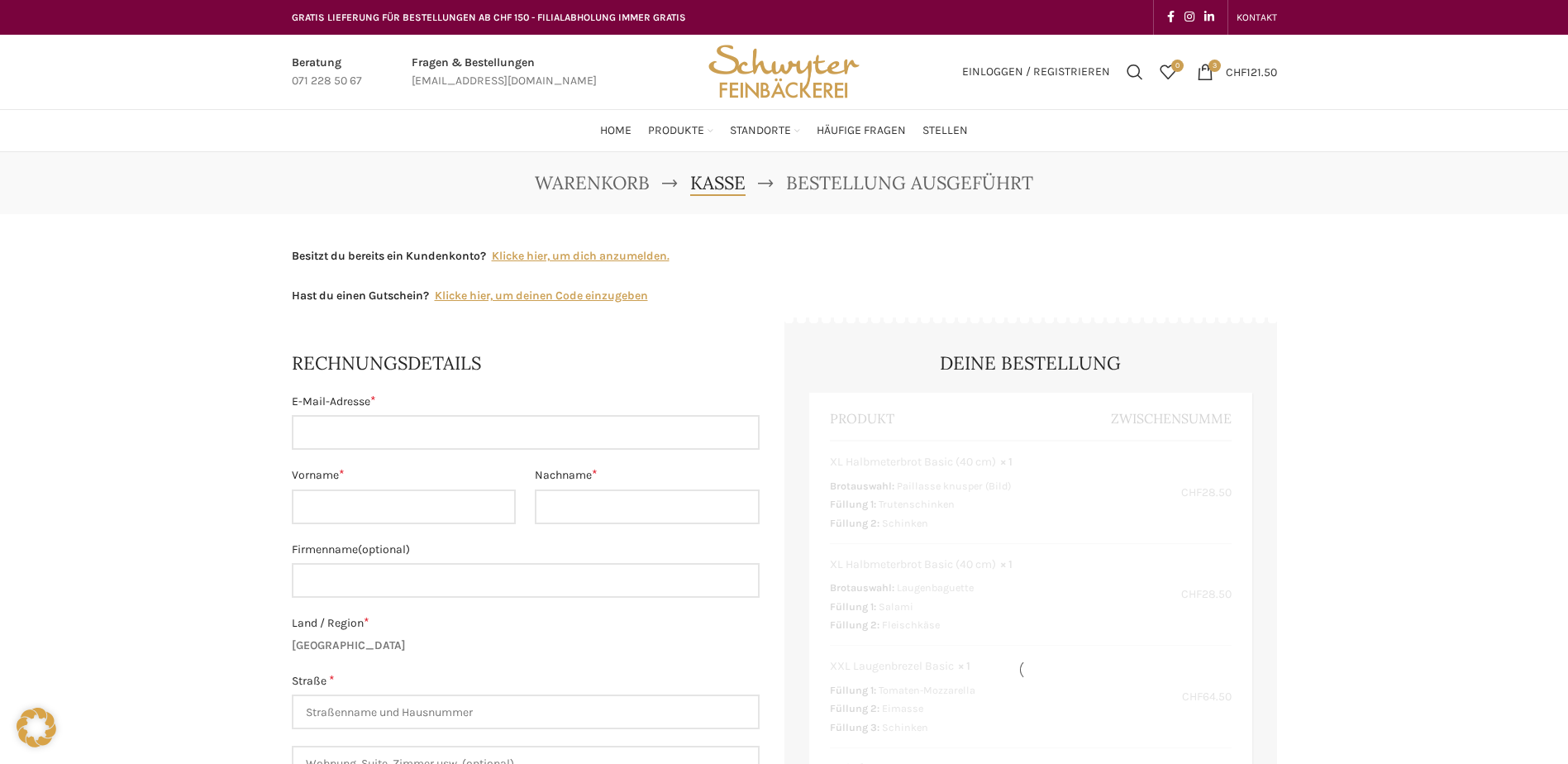
select select "SG"
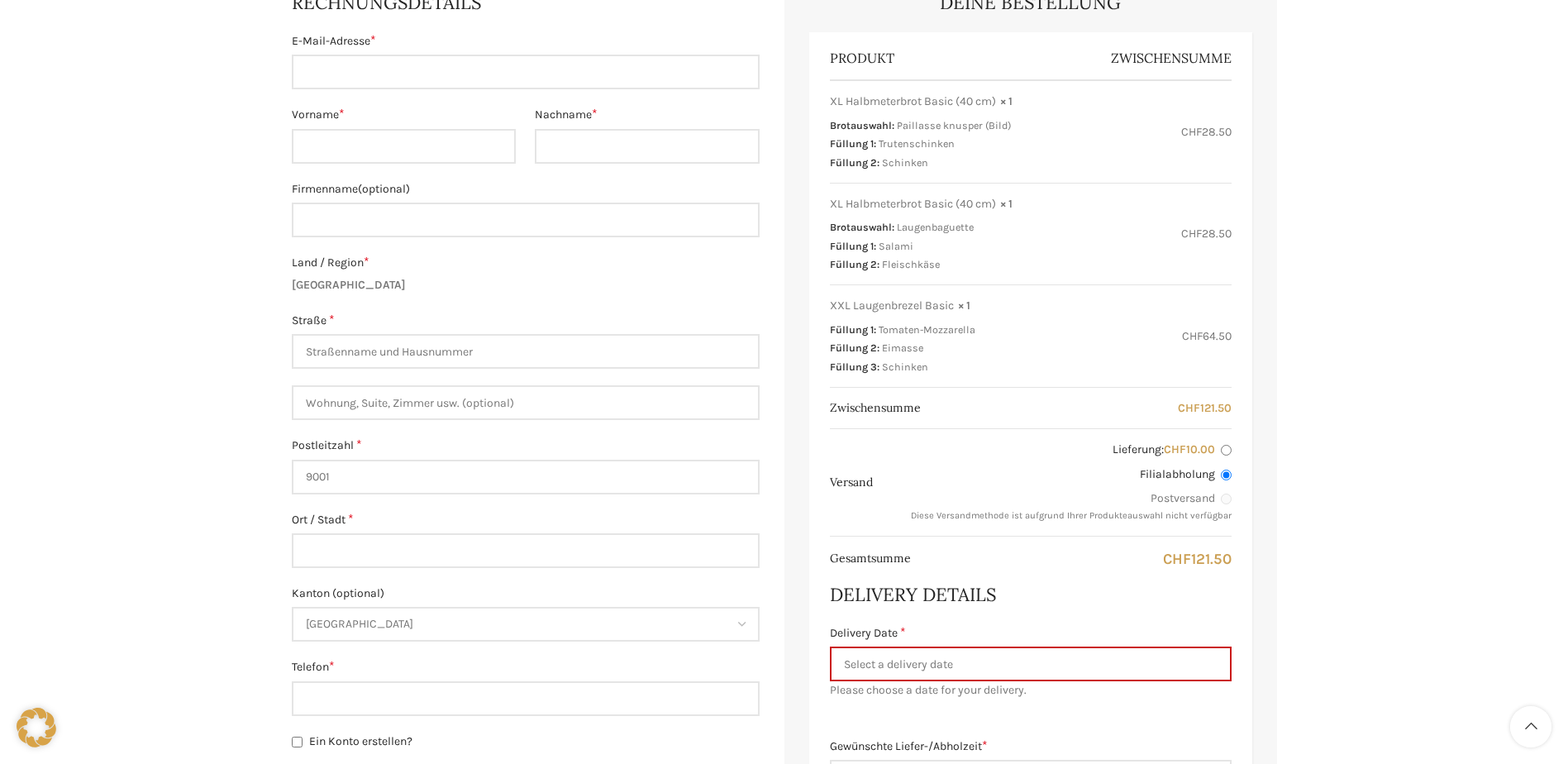
scroll to position [83, 0]
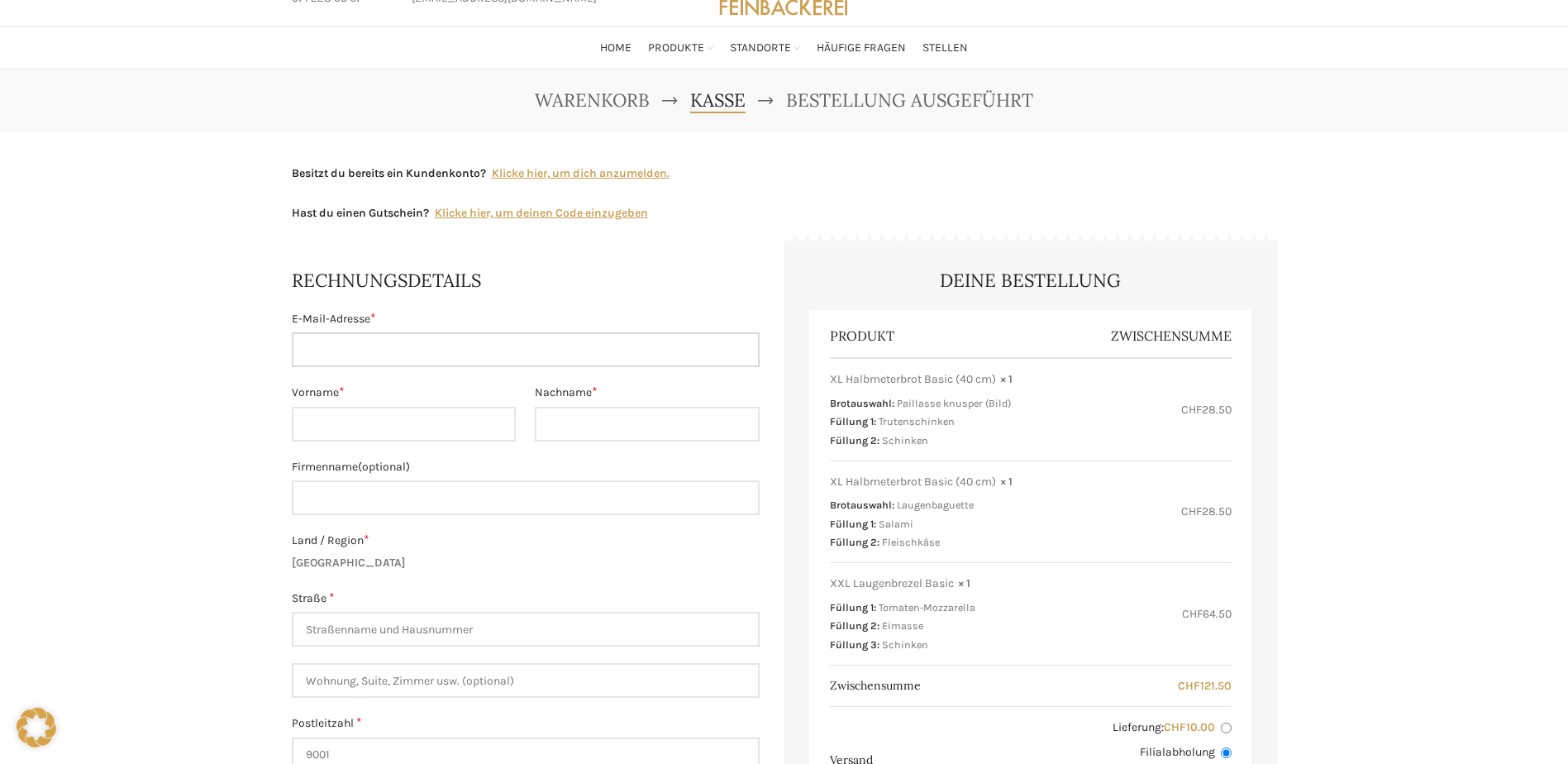
click at [455, 357] on input "E-Mail-Adresse *" at bounding box center [526, 349] width 467 height 35
type input "[EMAIL_ADDRESS][DOMAIN_NAME]"
type input "Helion Energy AG"
type input "[PERSON_NAME]"
type input "Helion Energy AG [GEOGRAPHIC_DATA]"
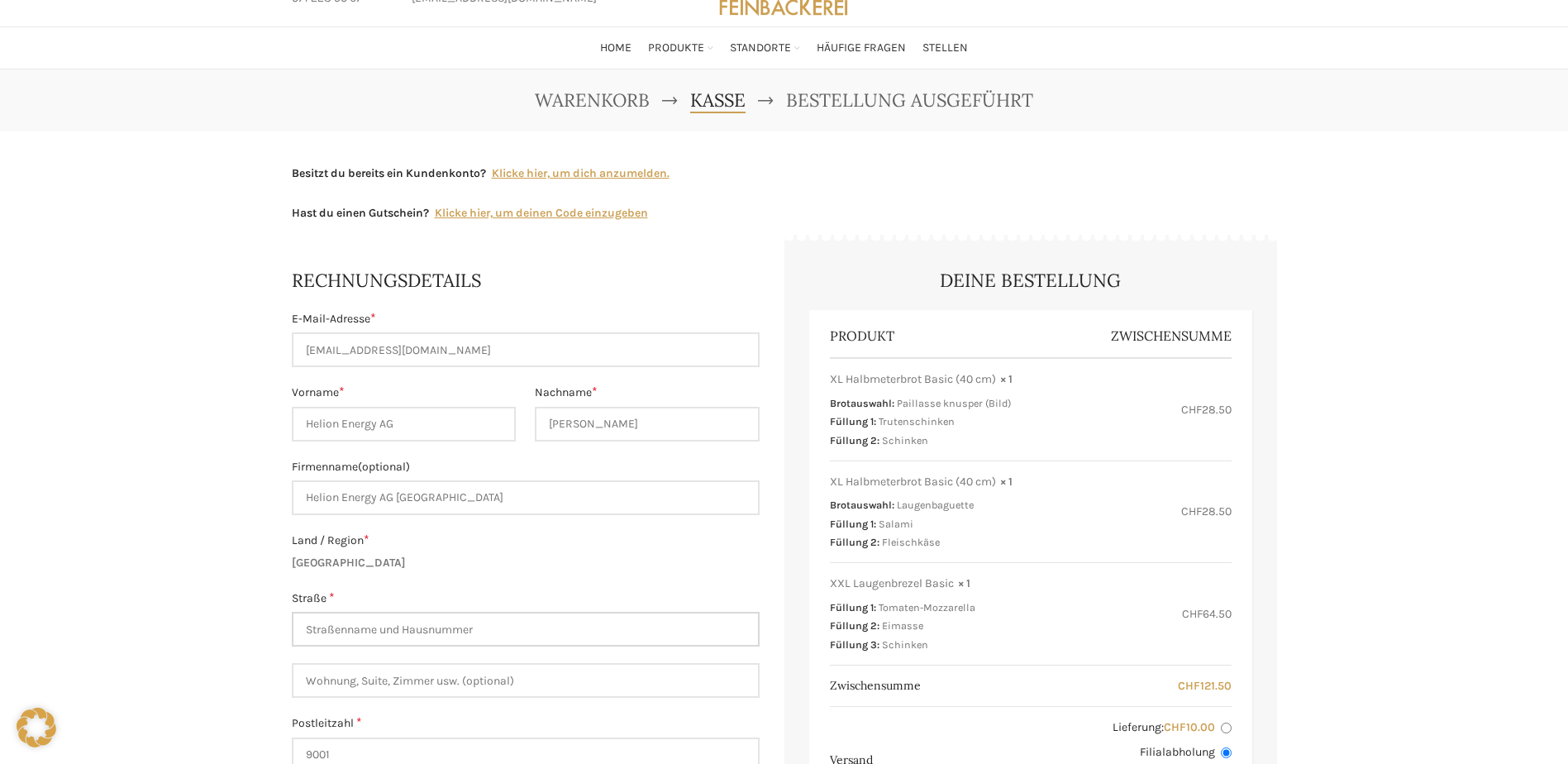
type input "[STREET_ADDRESS]"
type input "5 OG"
type input "[STREET_ADDRESS]"
type input "[PHONE_NUMBER]"
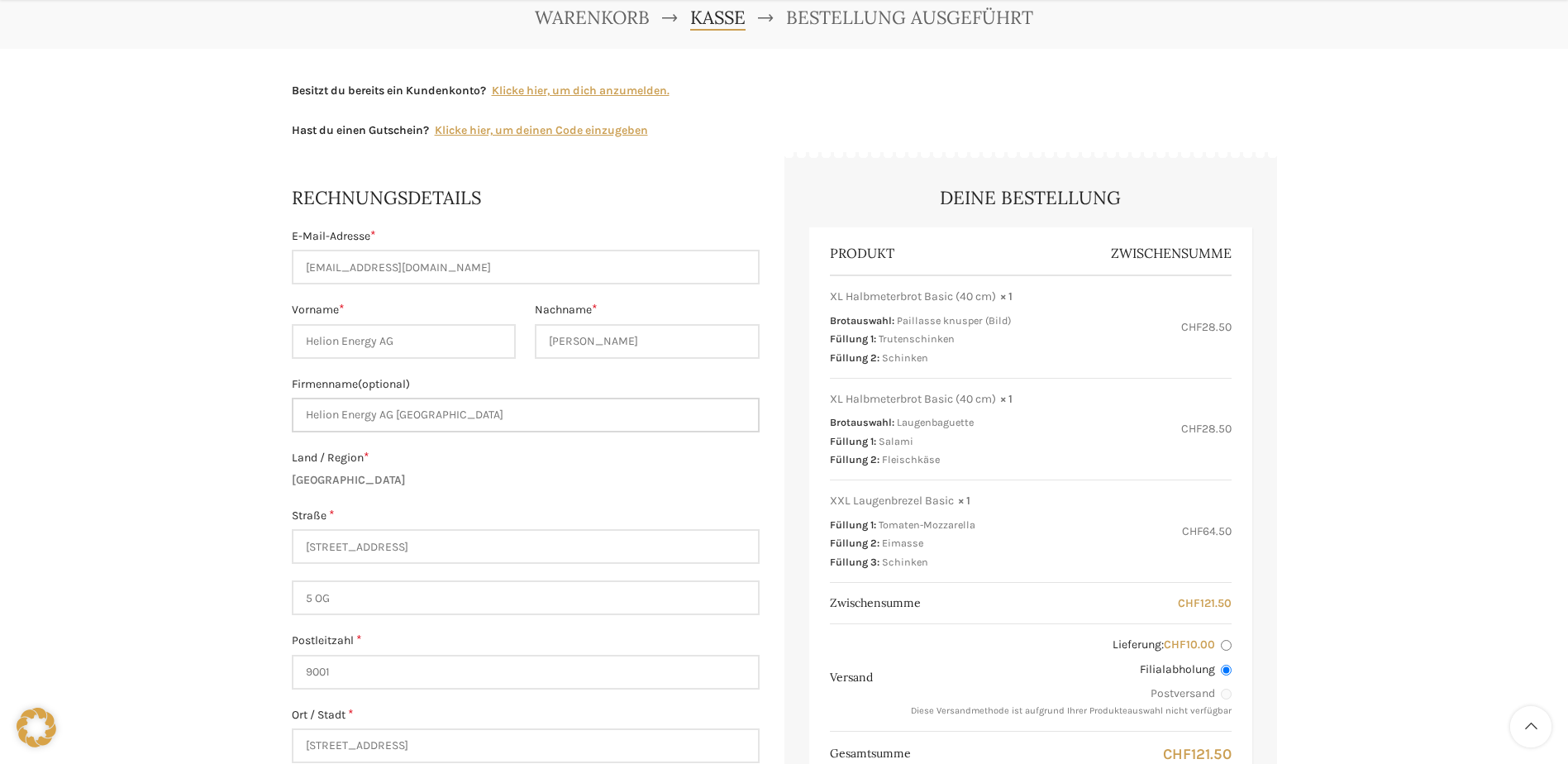
drag, startPoint x: 500, startPoint y: 412, endPoint x: 399, endPoint y: 419, distance: 101.2
click at [399, 419] on input "Helion Energy AG [GEOGRAPHIC_DATA]" at bounding box center [526, 414] width 467 height 35
type input "Helion Energy AG"
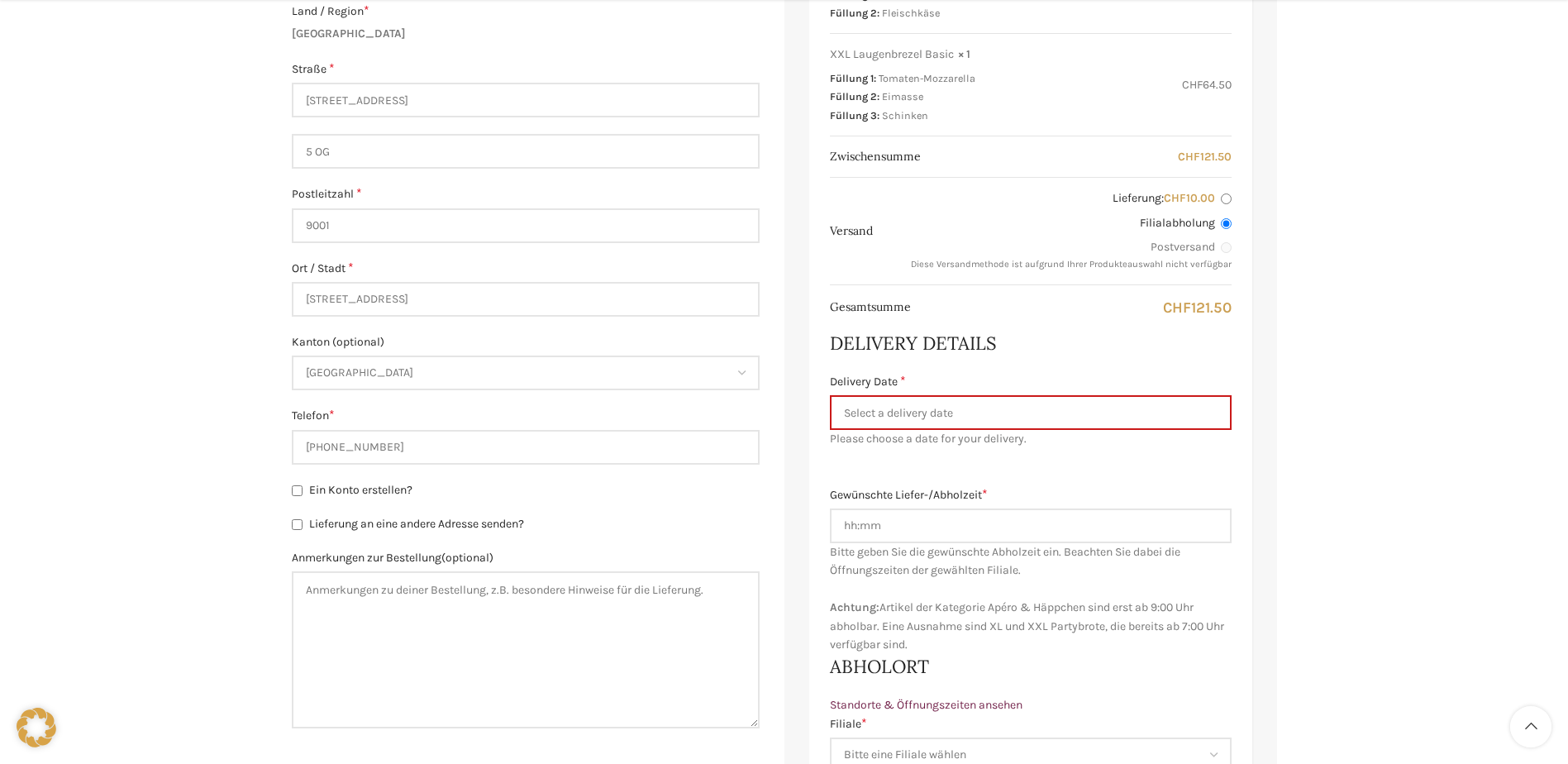
scroll to position [662, 0]
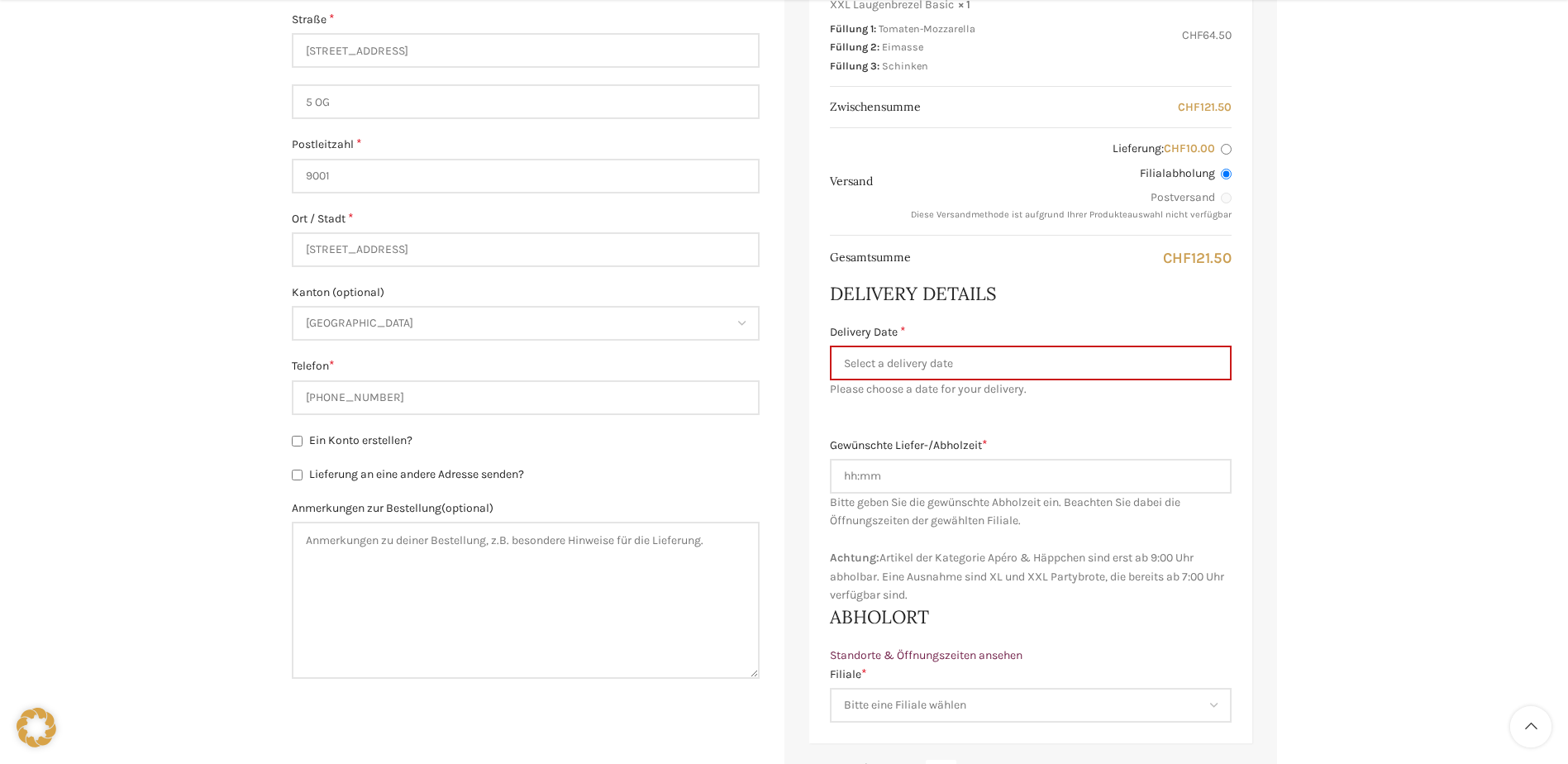
click at [350, 442] on span "Ein Konto erstellen?" at bounding box center [361, 440] width 103 height 14
click at [302, 442] on input "Ein Konto erstellen?" at bounding box center [297, 440] width 11 height 11
checkbox input "true"
click at [941, 363] on input "Delivery Date *" at bounding box center [1030, 363] width 401 height 35
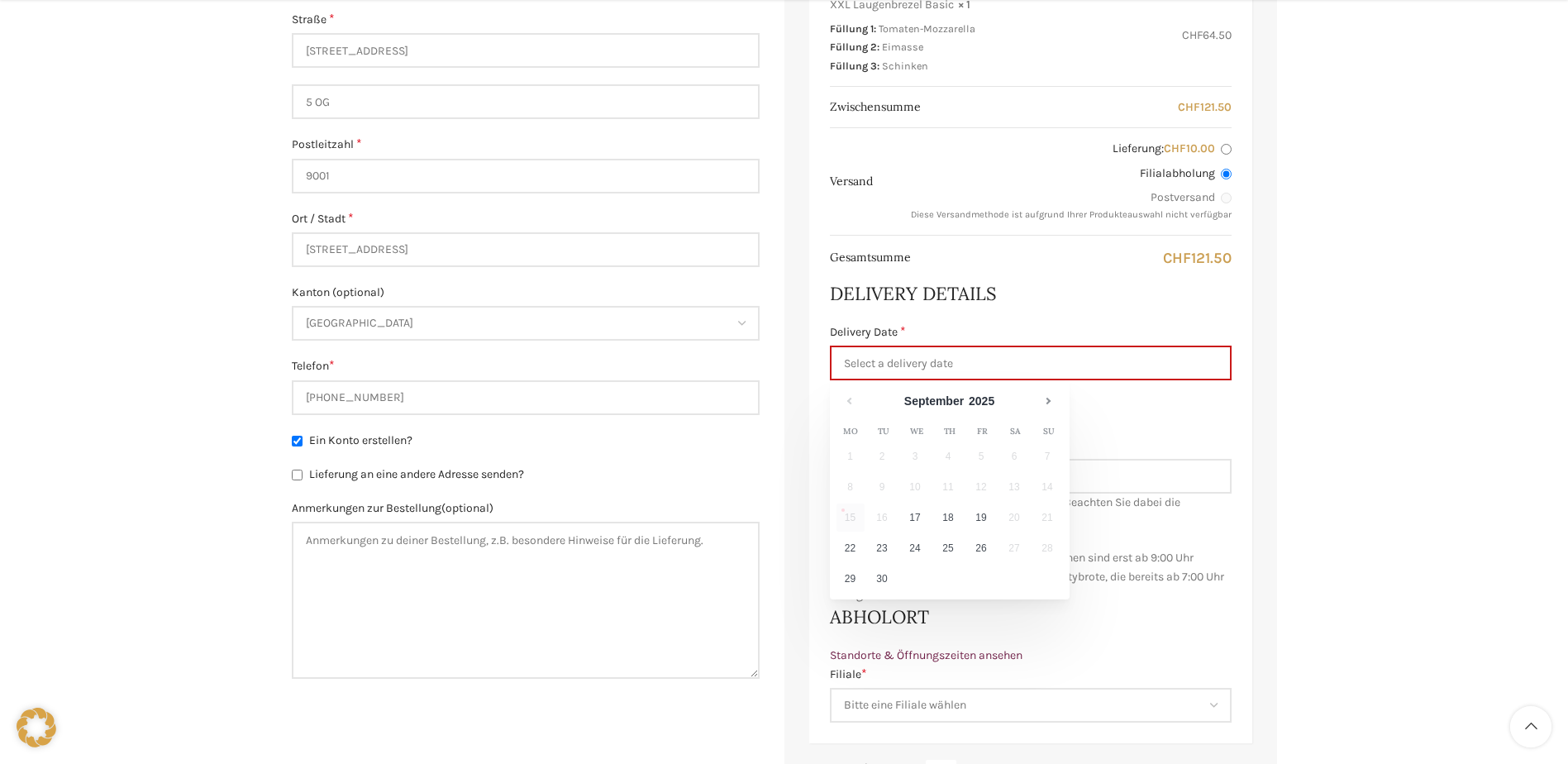
click at [880, 515] on td "16" at bounding box center [883, 518] width 33 height 30
click at [881, 516] on td "16" at bounding box center [883, 518] width 33 height 30
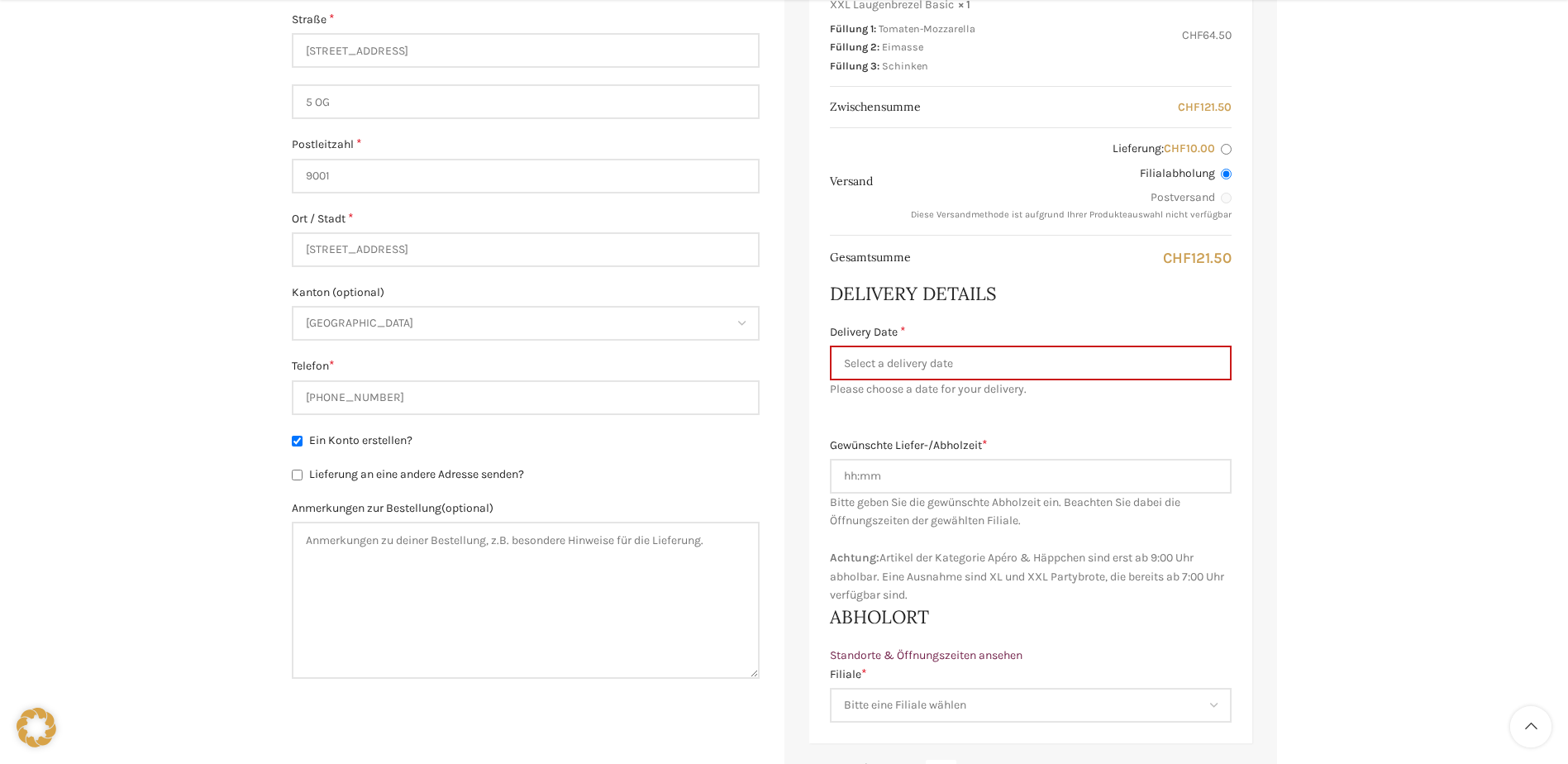
click at [1187, 401] on div "Produkt Zwischensumme XL Halbmeterbrot Basic (40 cm) × 1 Brotauswahl: Paillasse…" at bounding box center [1030, 237] width 443 height 1012
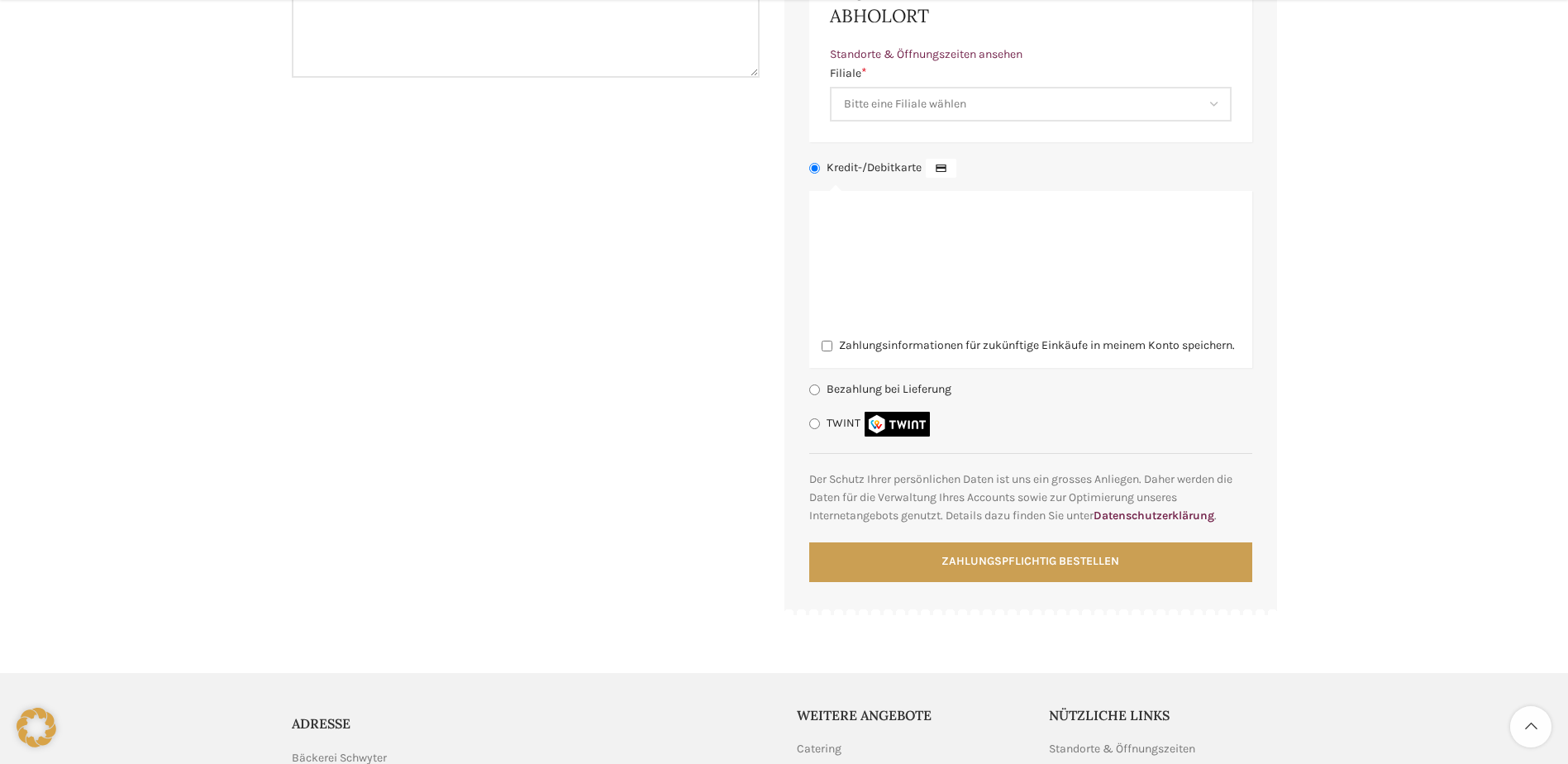
scroll to position [1488, 0]
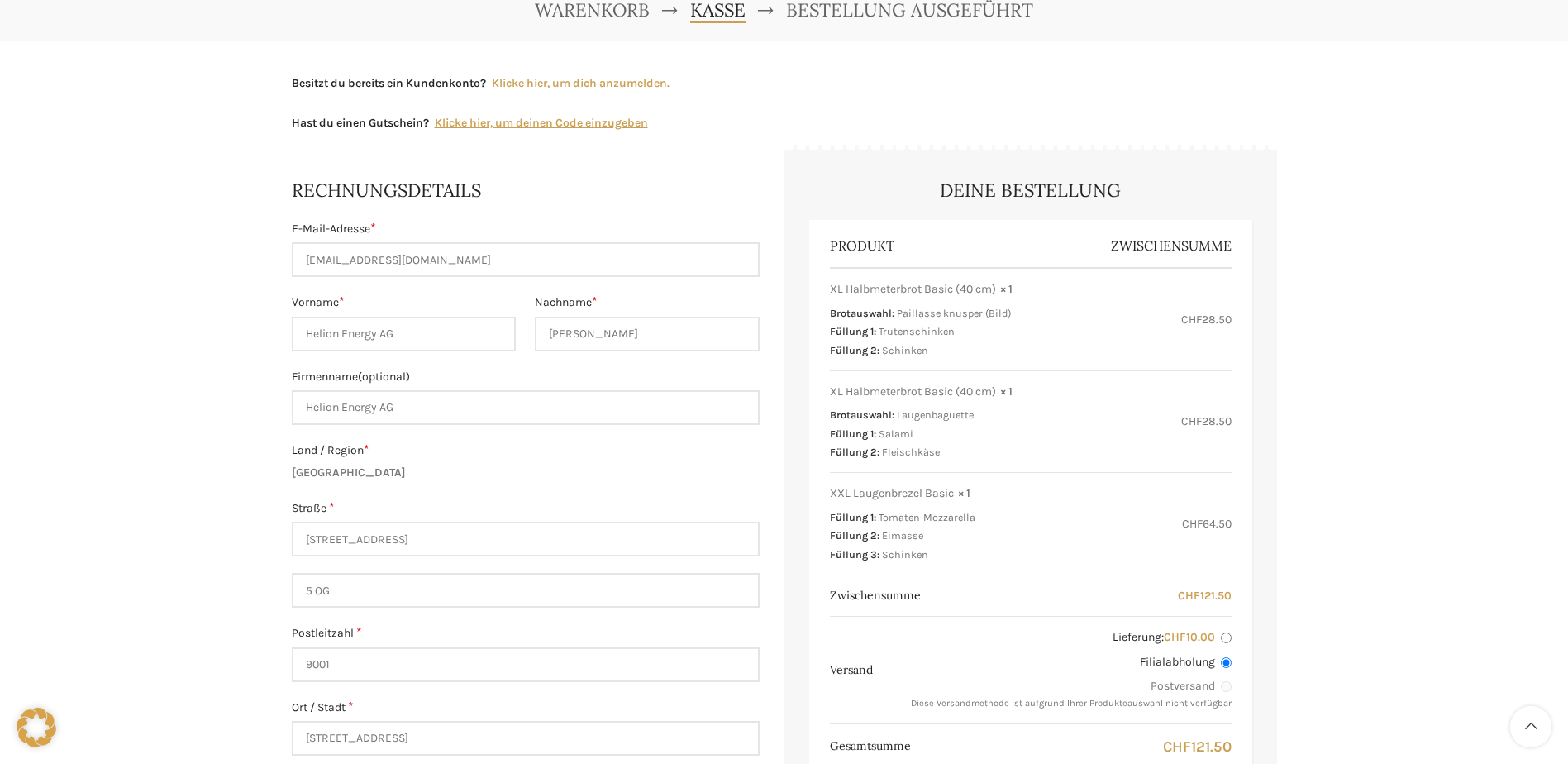
scroll to position [0, 0]
